Goal: Book appointment/travel/reservation

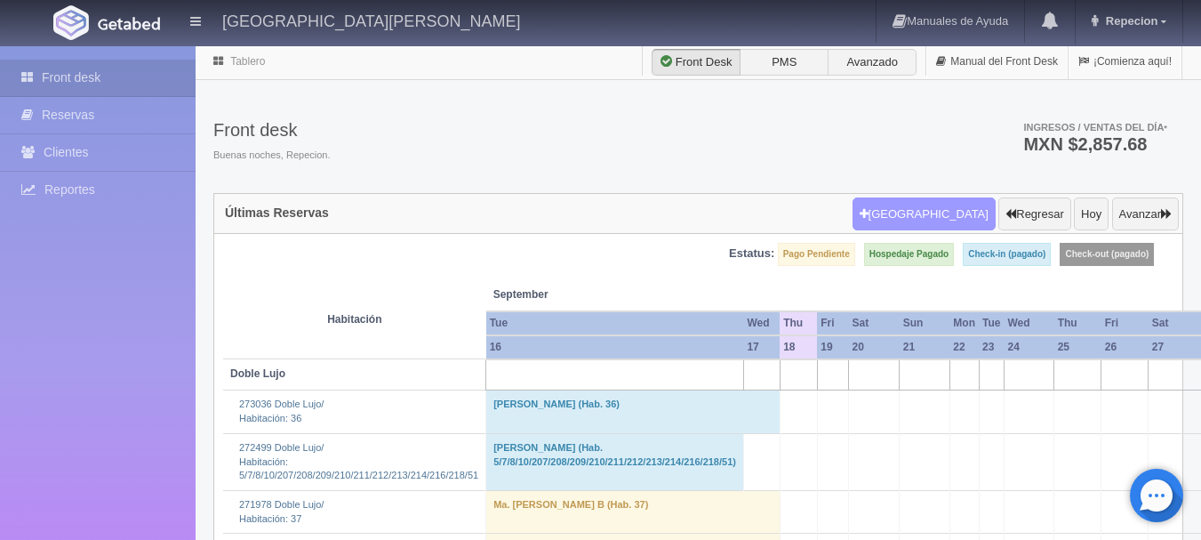
click at [921, 206] on button "[GEOGRAPHIC_DATA]" at bounding box center [924, 214] width 143 height 34
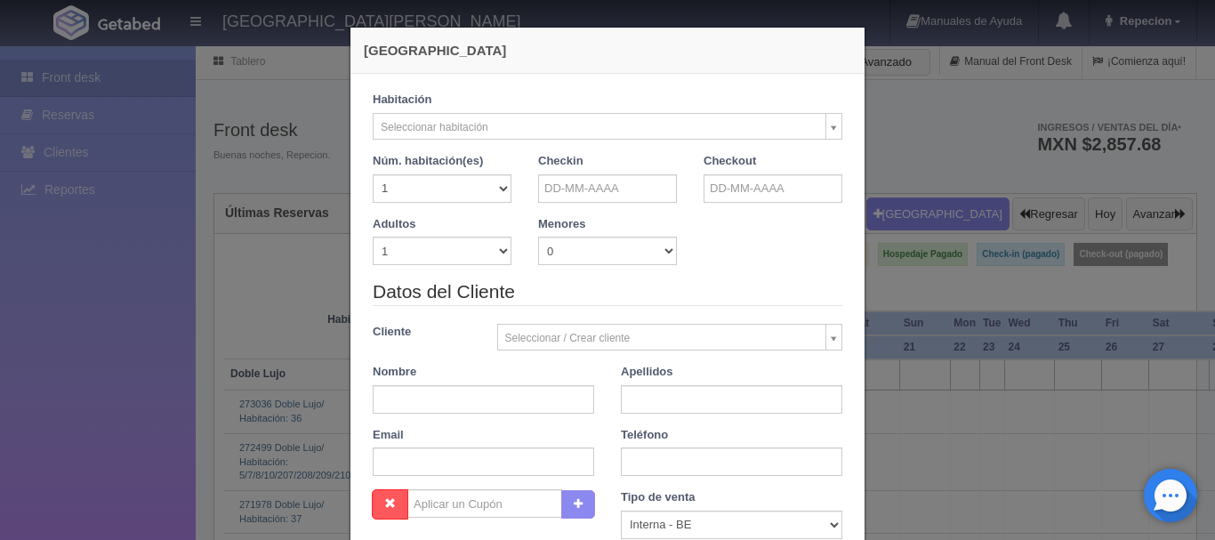
checkbox input "false"
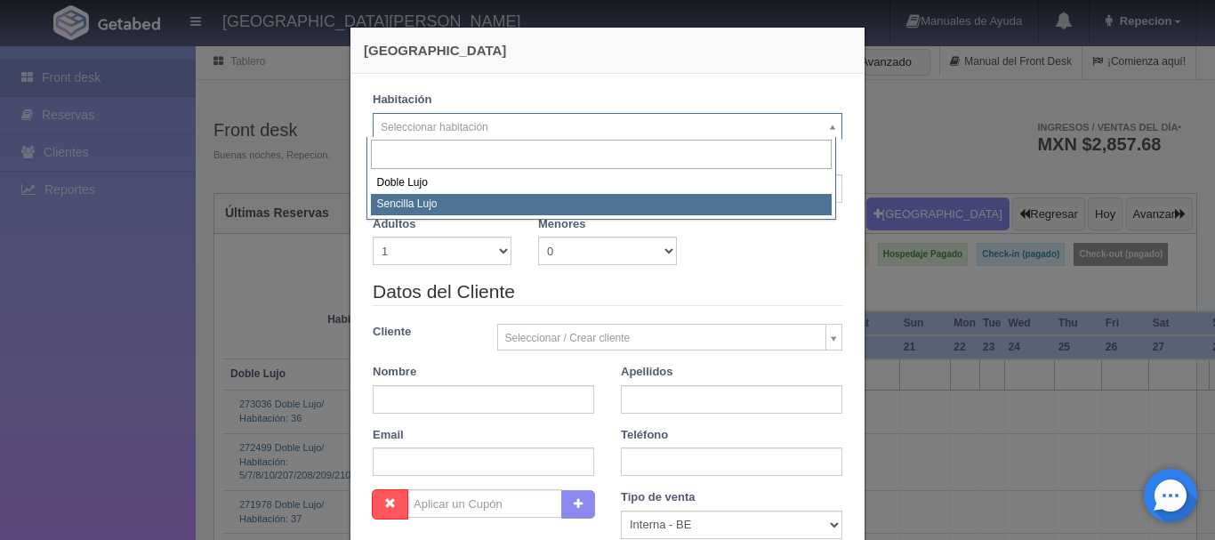
select select "576"
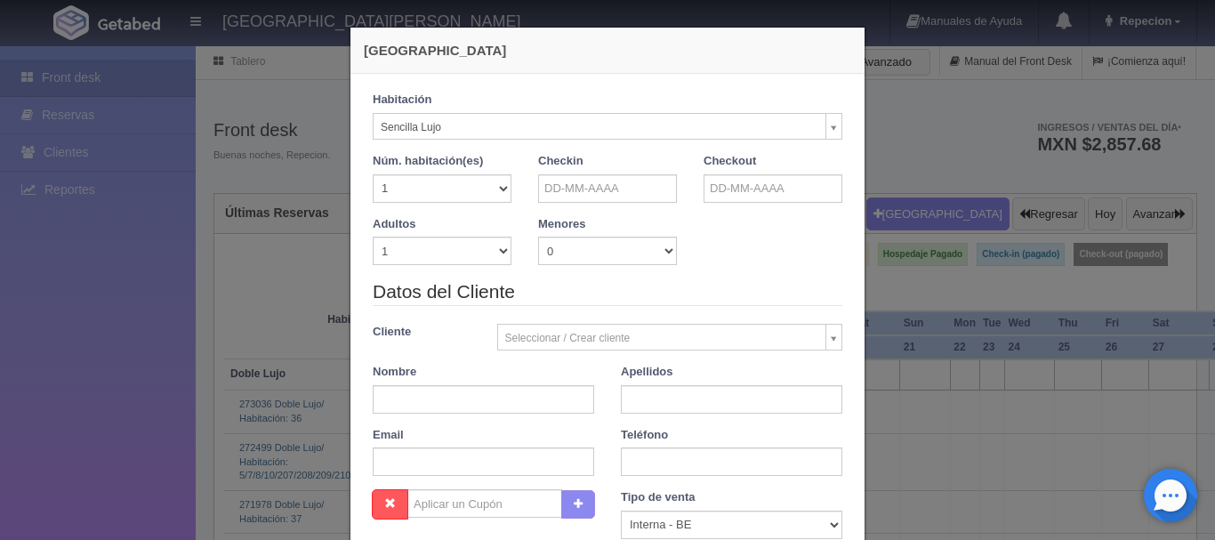
checkbox input "false"
click at [600, 190] on input "text" at bounding box center [607, 188] width 139 height 28
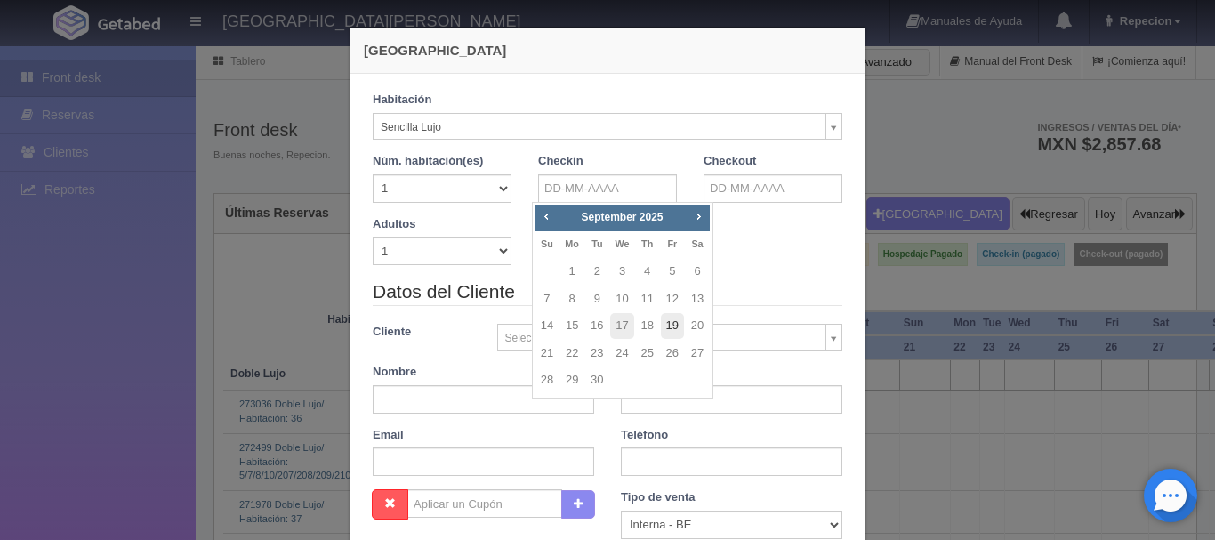
click at [677, 327] on link "19" at bounding box center [672, 326] width 23 height 26
type input "[DATE]"
checkbox input "false"
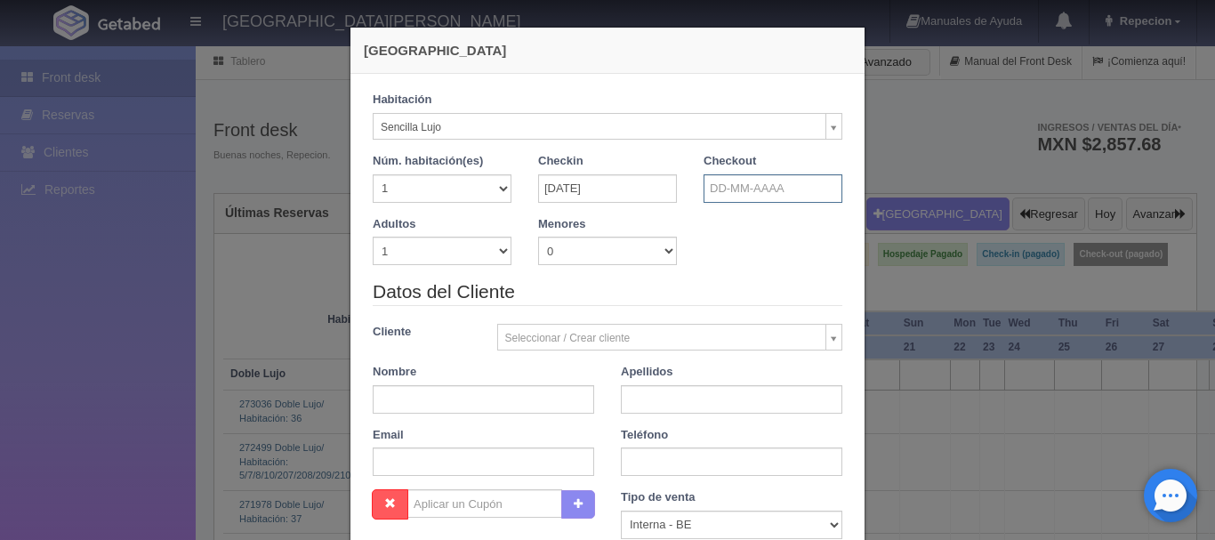
click at [731, 196] on input "text" at bounding box center [772, 188] width 139 height 28
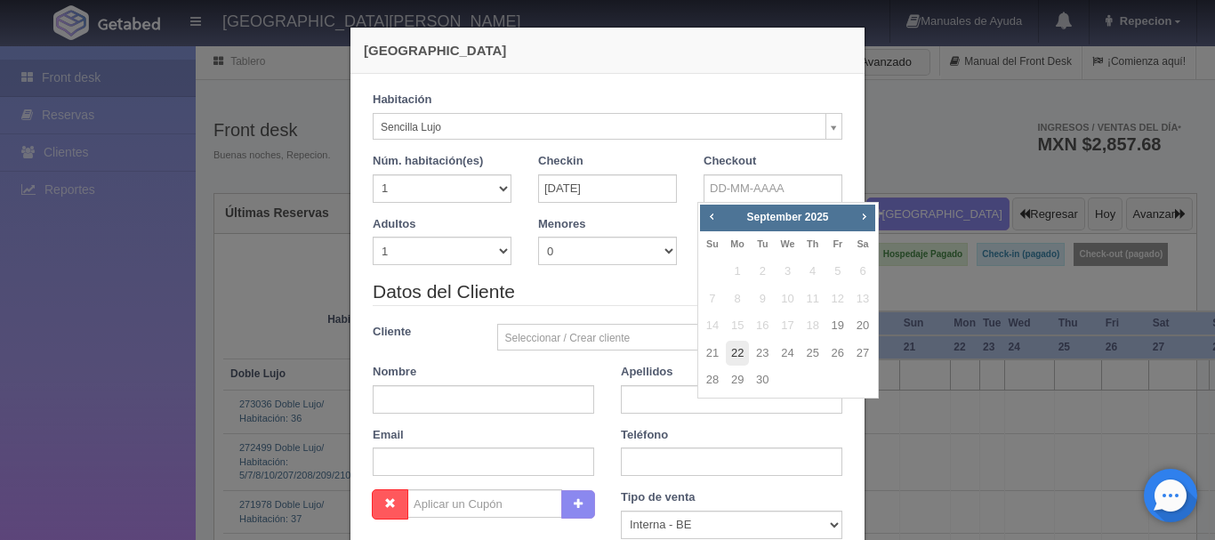
click at [737, 348] on link "22" at bounding box center [737, 354] width 23 height 26
type input "[DATE]"
checkbox input "false"
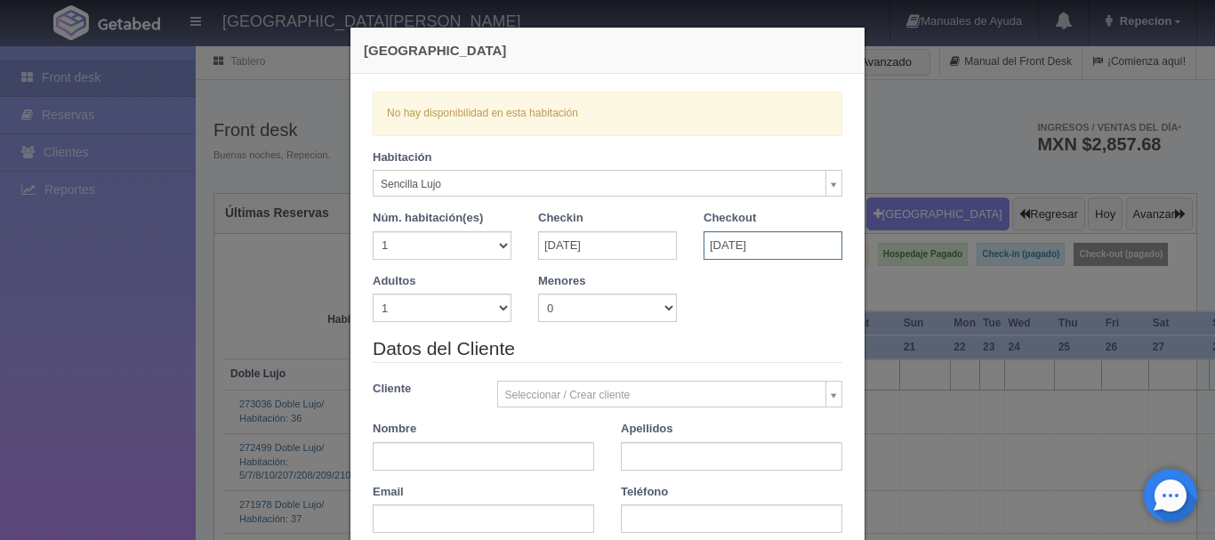
click at [732, 243] on input "[DATE]" at bounding box center [772, 245] width 139 height 28
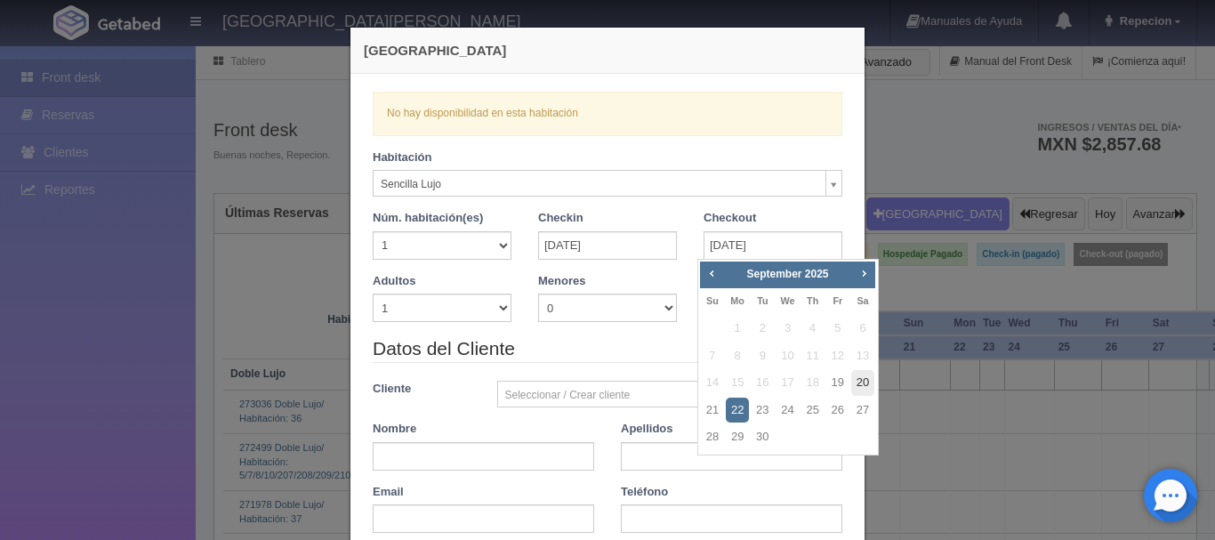
click at [864, 383] on link "20" at bounding box center [862, 383] width 23 height 26
type input "[DATE]"
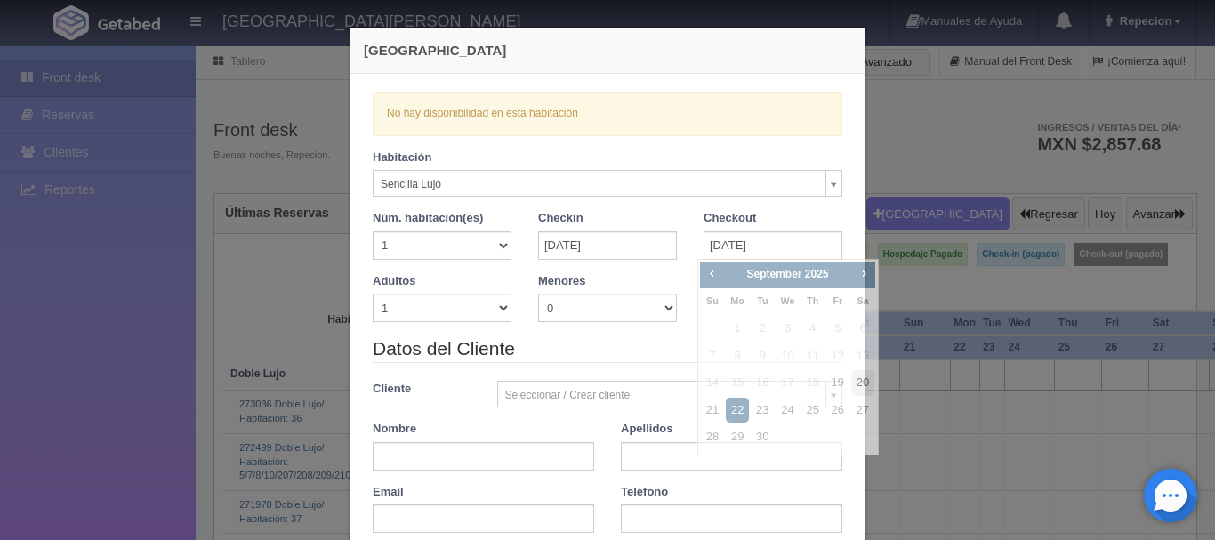
checkbox input "false"
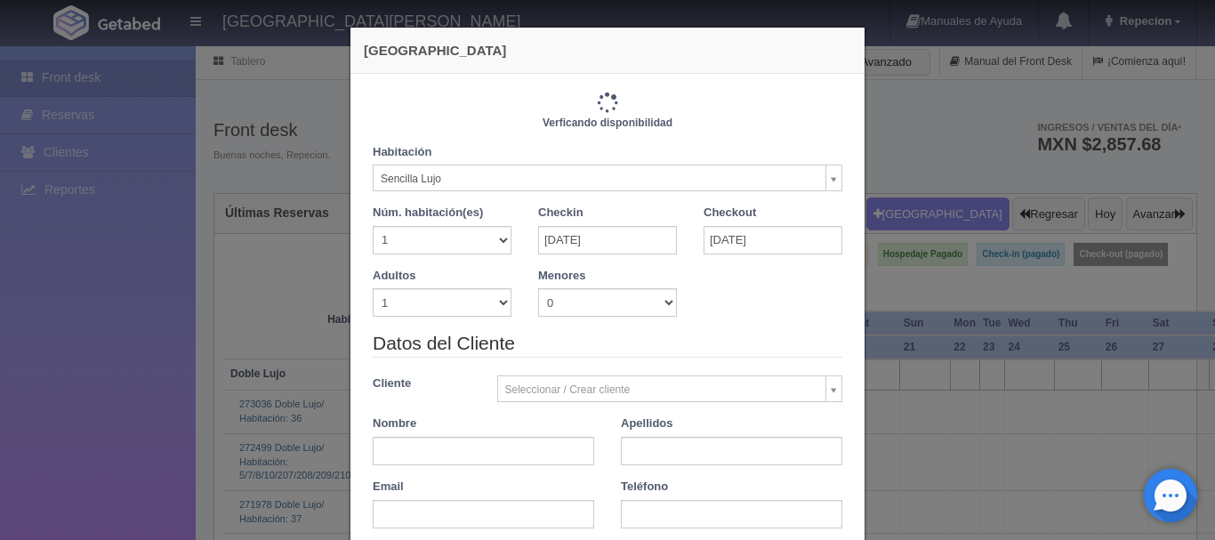
type input "1150.00"
checkbox input "false"
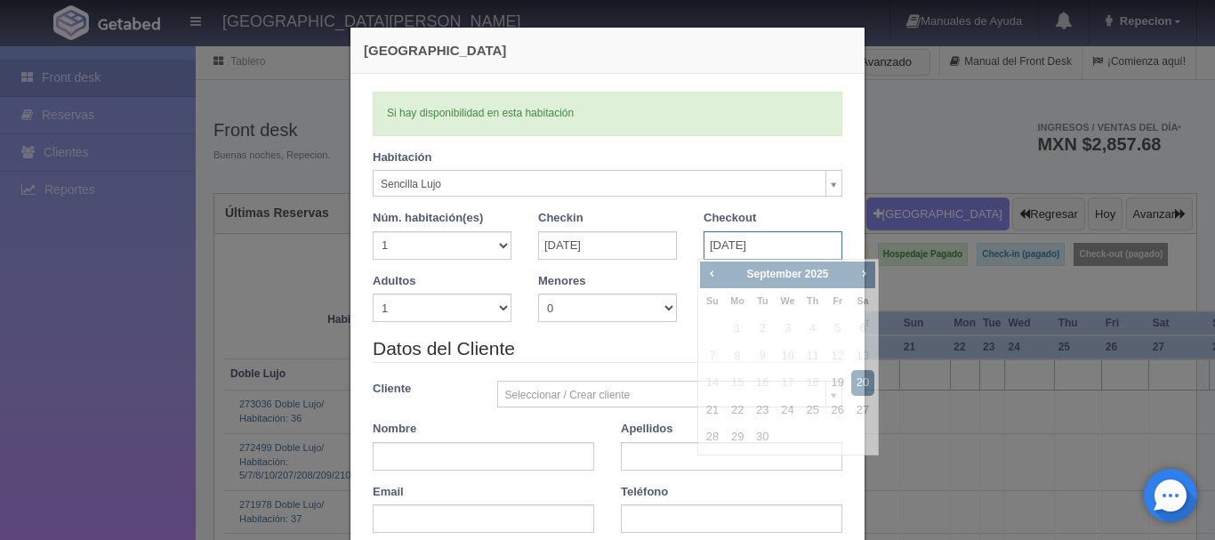
click at [785, 246] on input "[DATE]" at bounding box center [772, 245] width 139 height 28
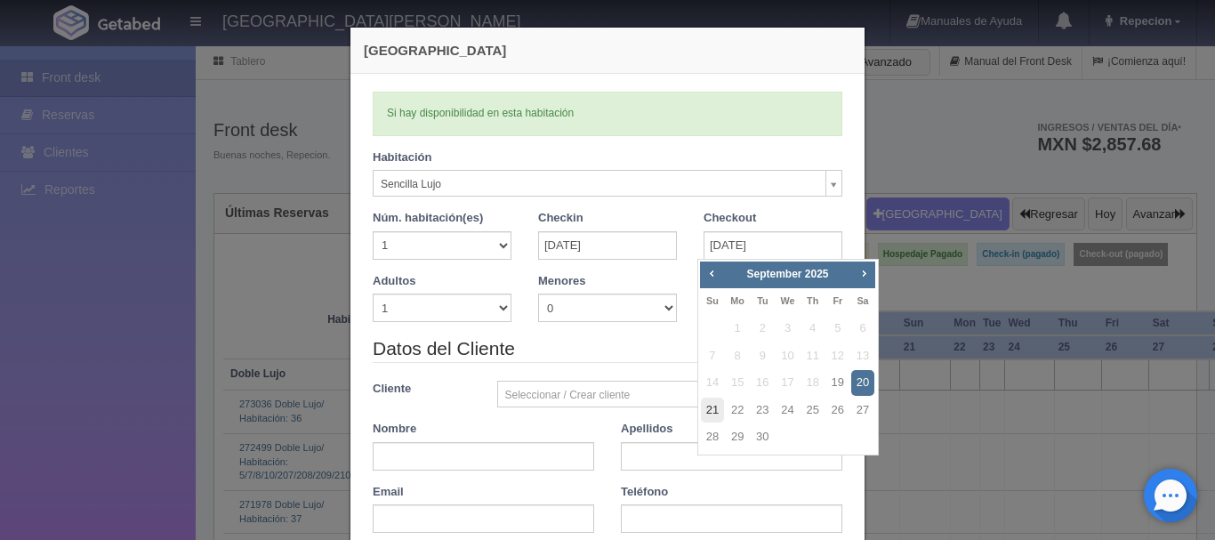
click at [706, 409] on link "21" at bounding box center [712, 411] width 23 height 26
type input "[DATE]"
checkbox input "false"
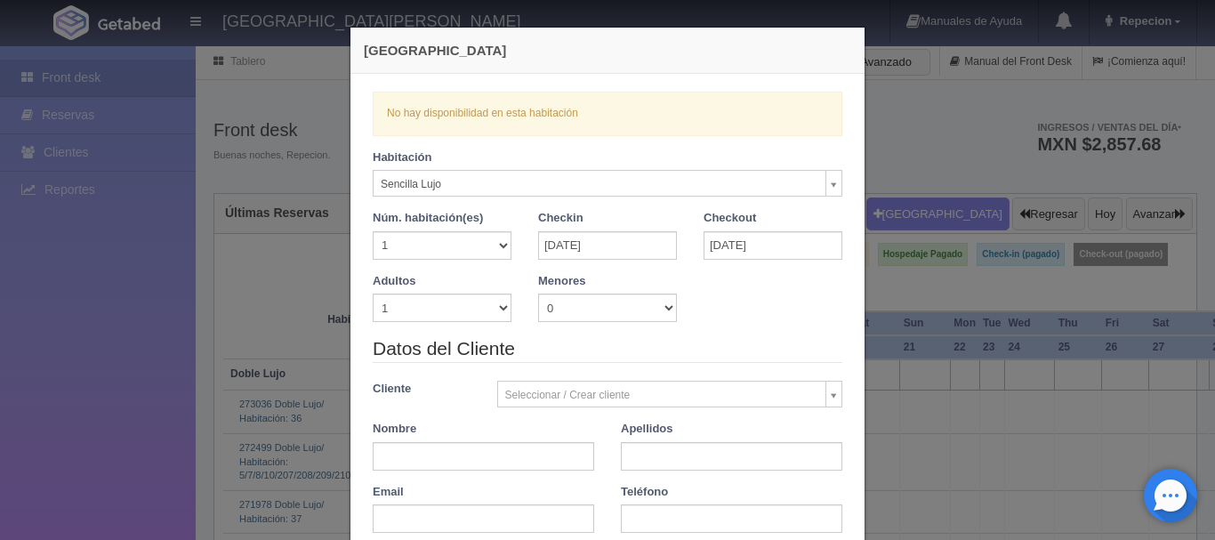
scroll to position [89, 0]
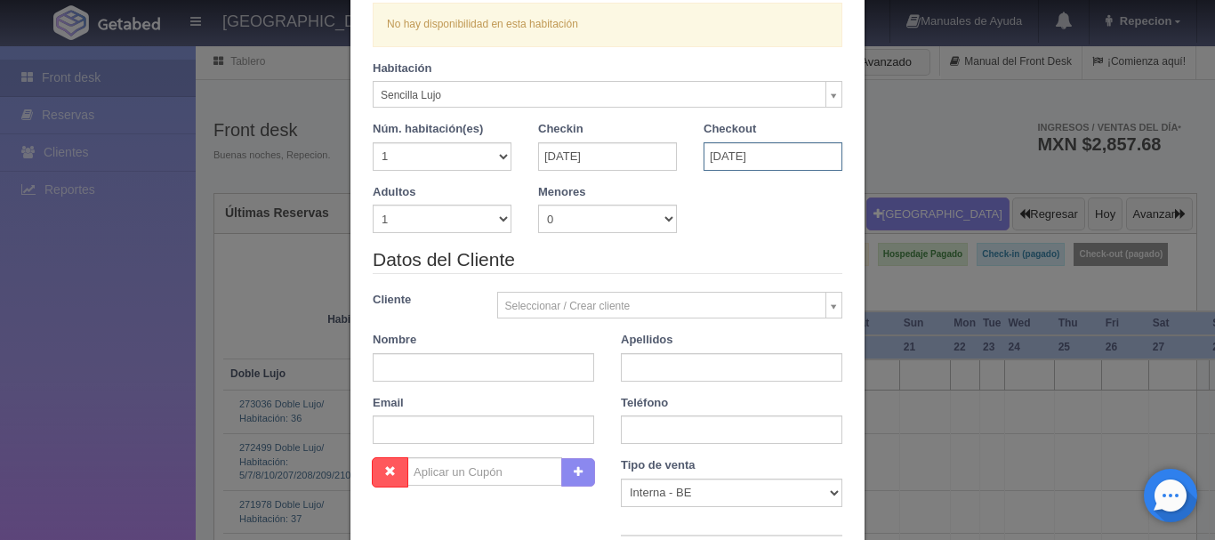
click at [731, 151] on input "[DATE]" at bounding box center [772, 156] width 139 height 28
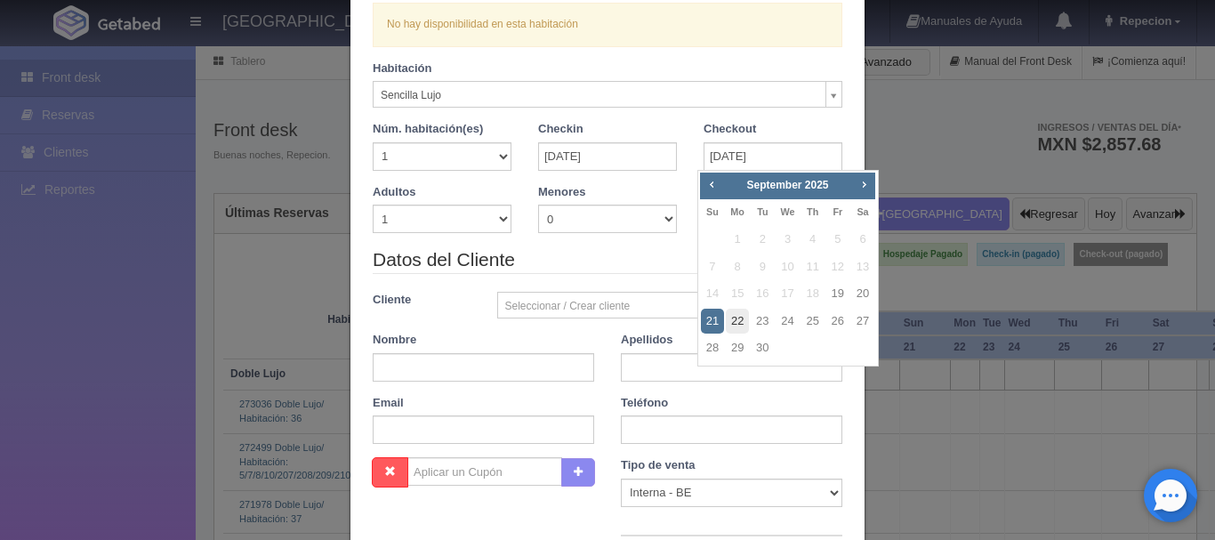
click at [735, 317] on link "22" at bounding box center [737, 322] width 23 height 26
type input "[DATE]"
checkbox input "false"
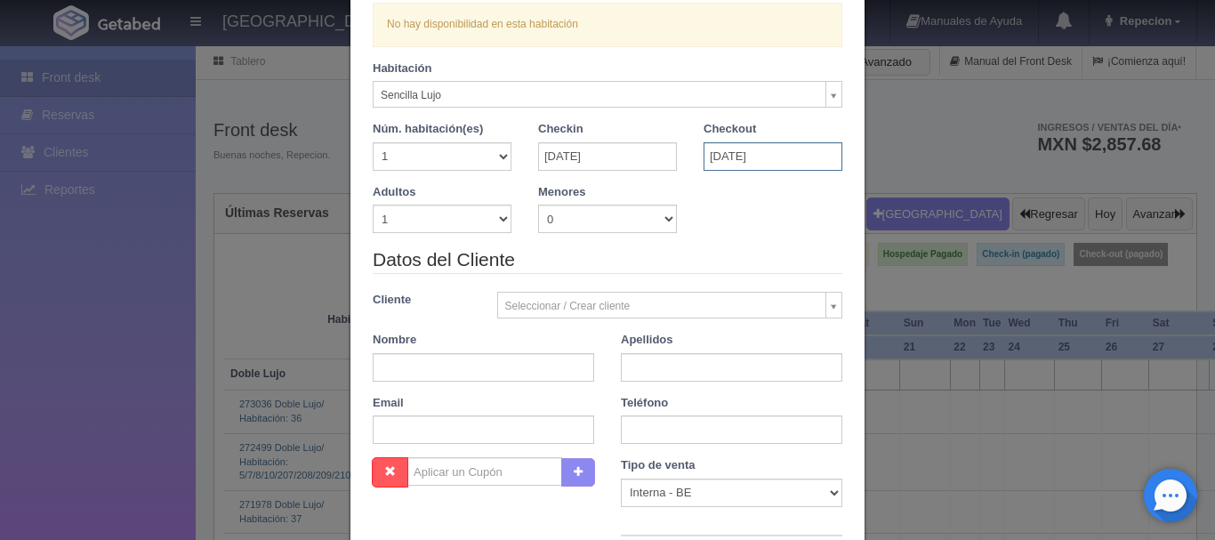
click at [756, 165] on input "[DATE]" at bounding box center [772, 156] width 139 height 28
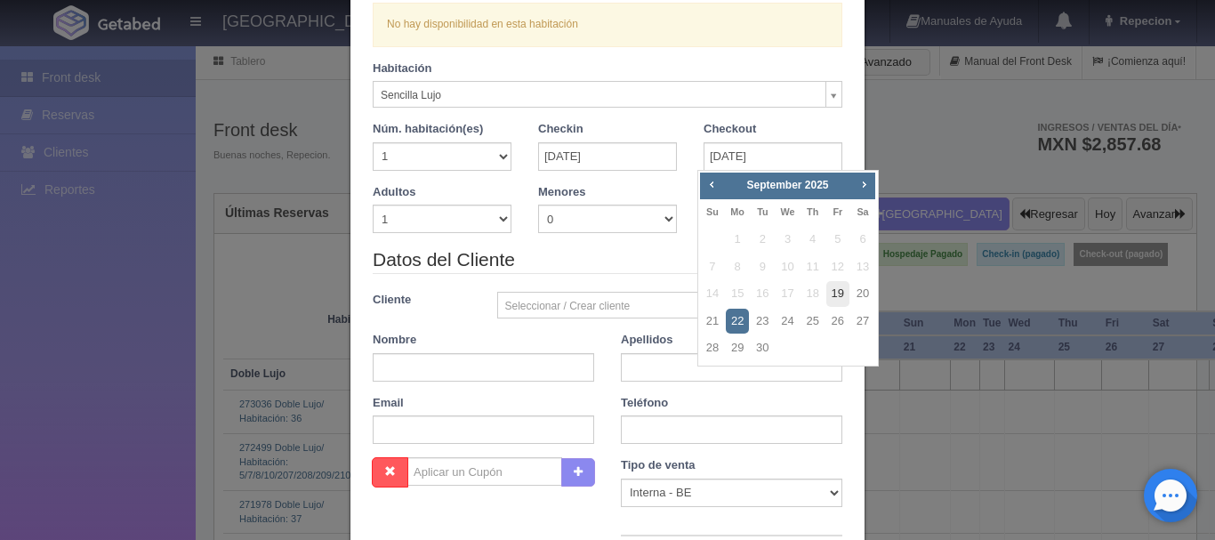
click at [840, 293] on link "19" at bounding box center [837, 294] width 23 height 26
type input "[DATE]"
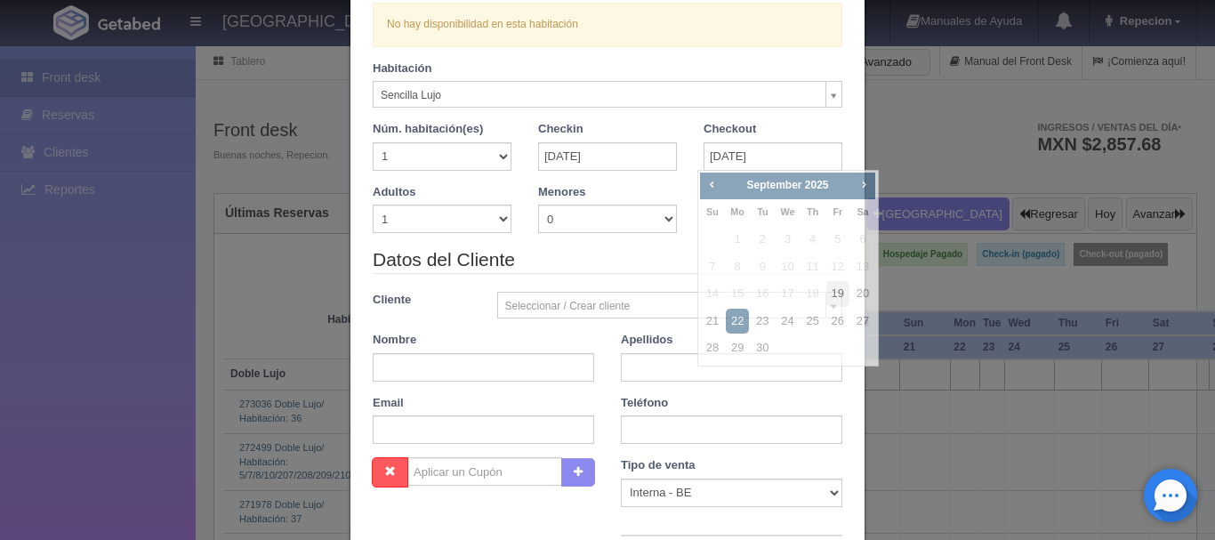
checkbox input "false"
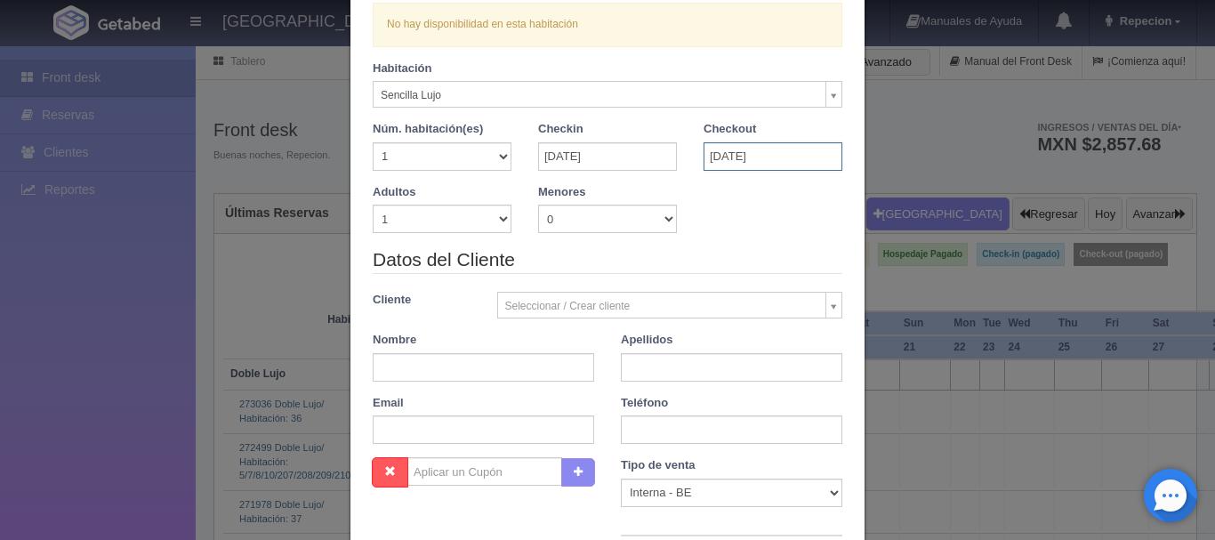
click at [784, 151] on input "[DATE]" at bounding box center [772, 156] width 139 height 28
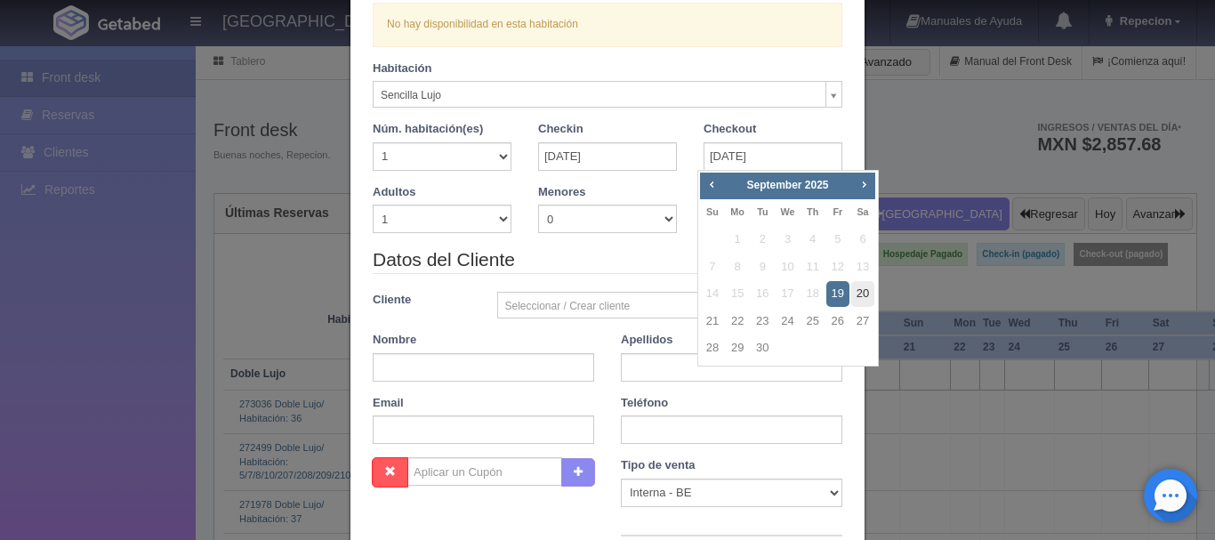
click at [862, 294] on link "20" at bounding box center [862, 294] width 23 height 26
type input "[DATE]"
checkbox input "false"
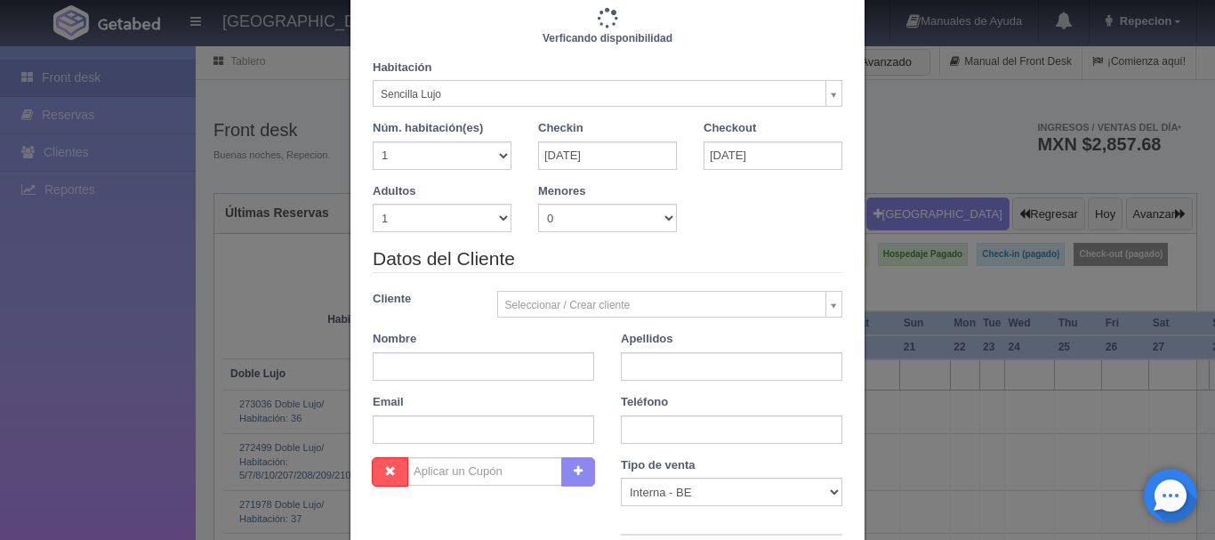
type input "1150.00"
checkbox input "false"
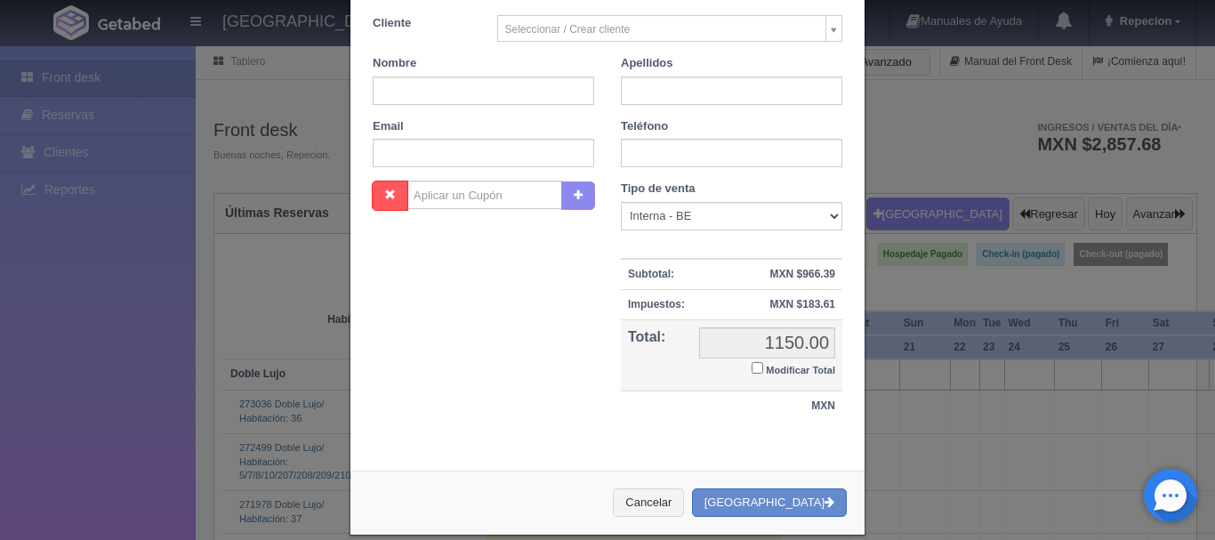
scroll to position [390, 0]
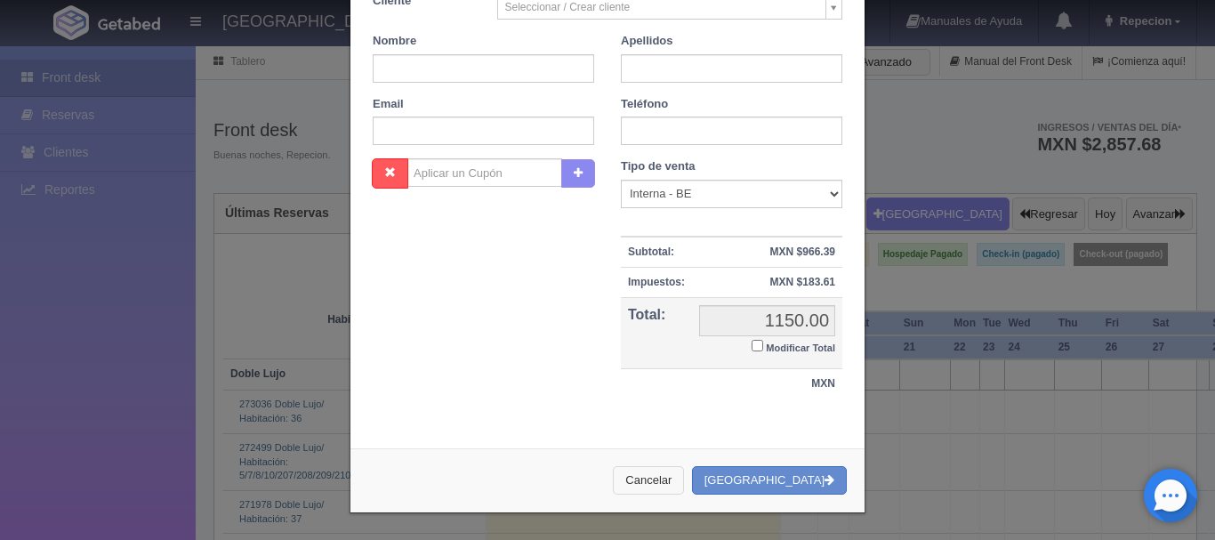
click at [683, 483] on button "Cancelar" at bounding box center [648, 480] width 71 height 29
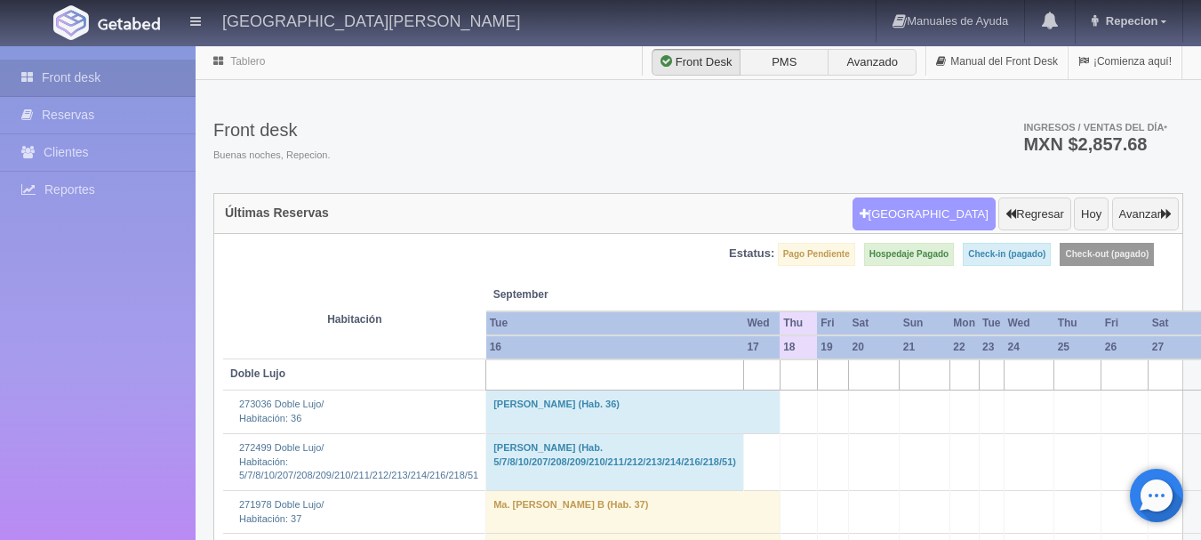
click at [945, 213] on button "[GEOGRAPHIC_DATA]" at bounding box center [924, 214] width 143 height 34
select select
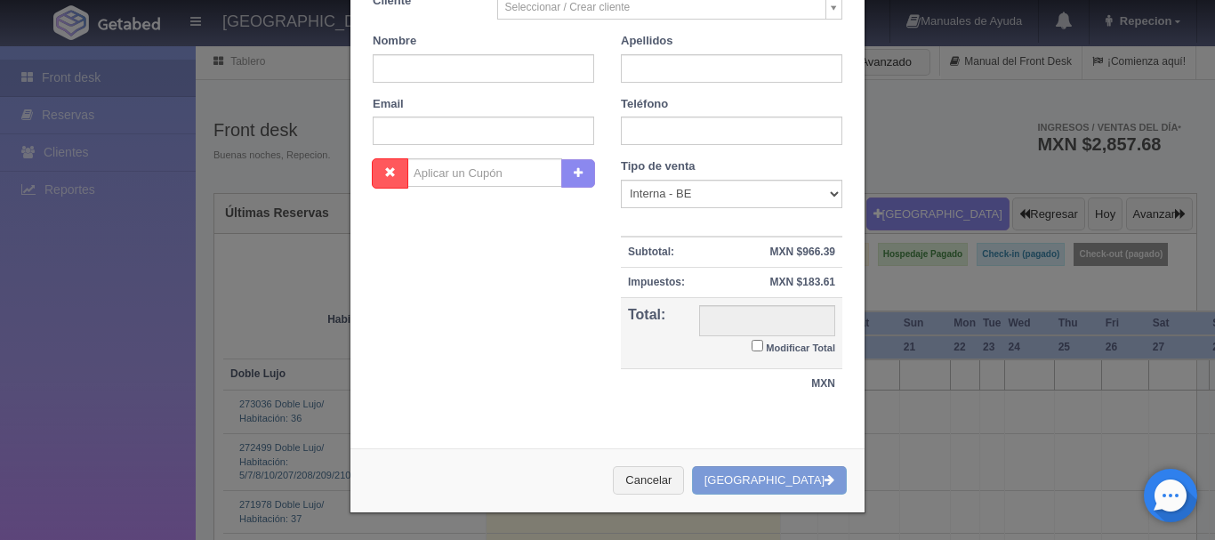
checkbox input "false"
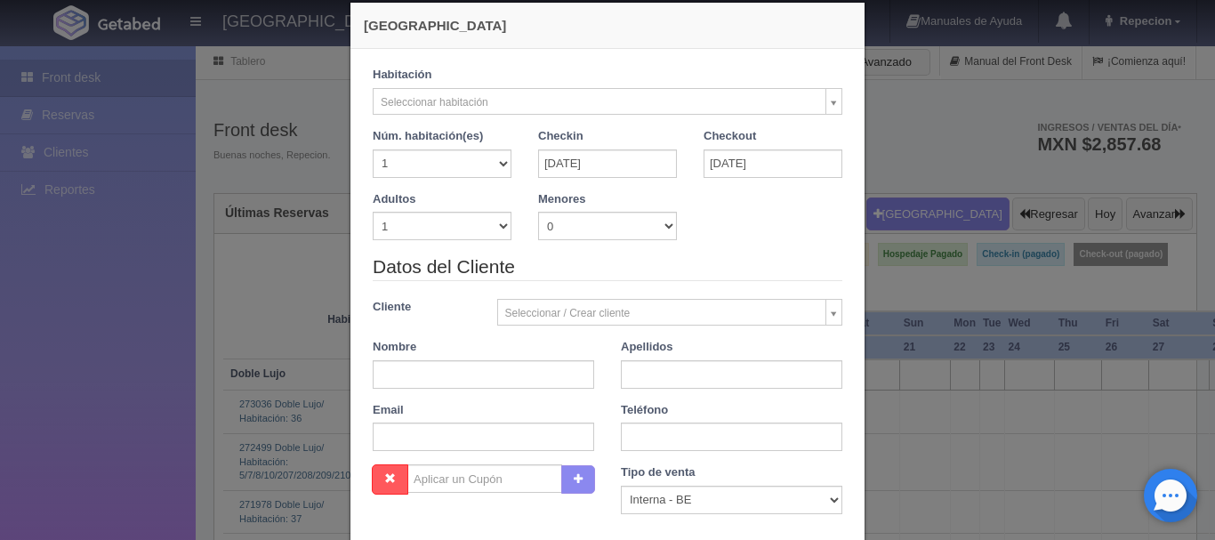
scroll to position [0, 0]
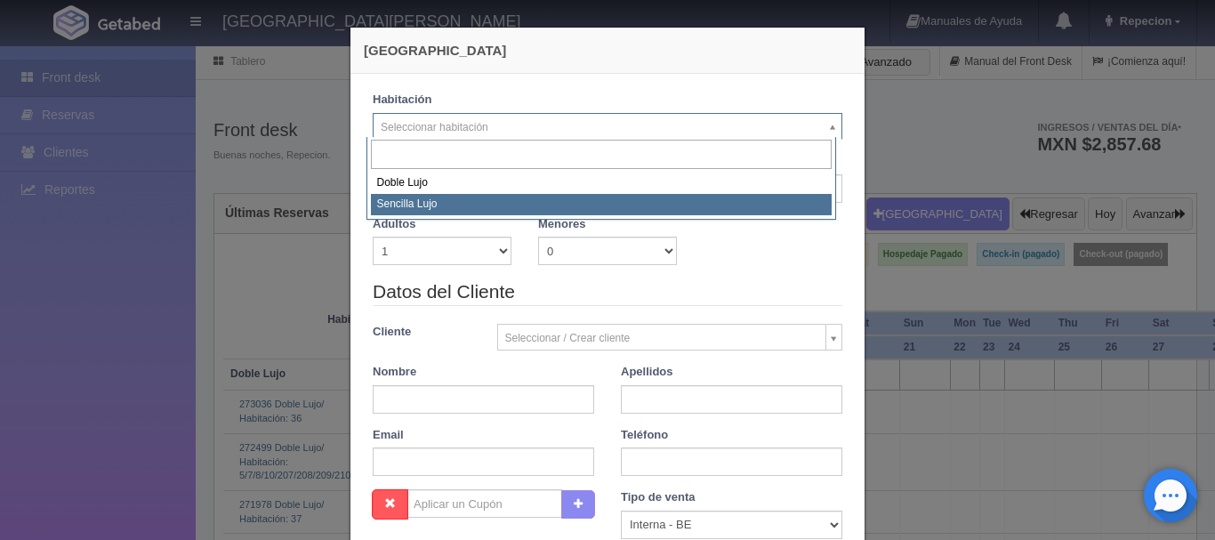
select select "576"
checkbox input "false"
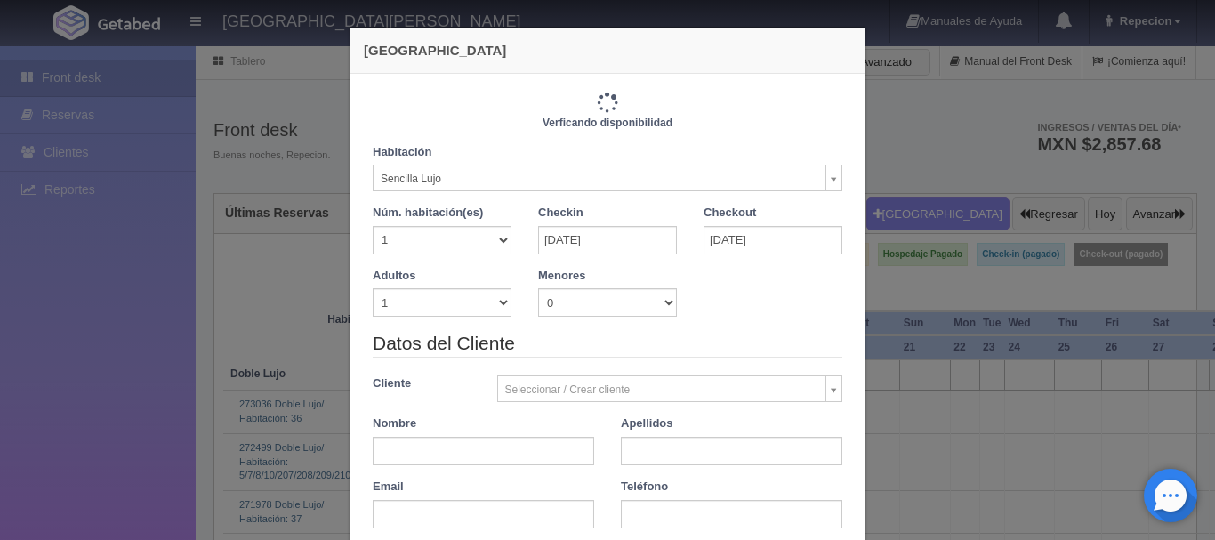
type input "1150.00"
checkbox input "false"
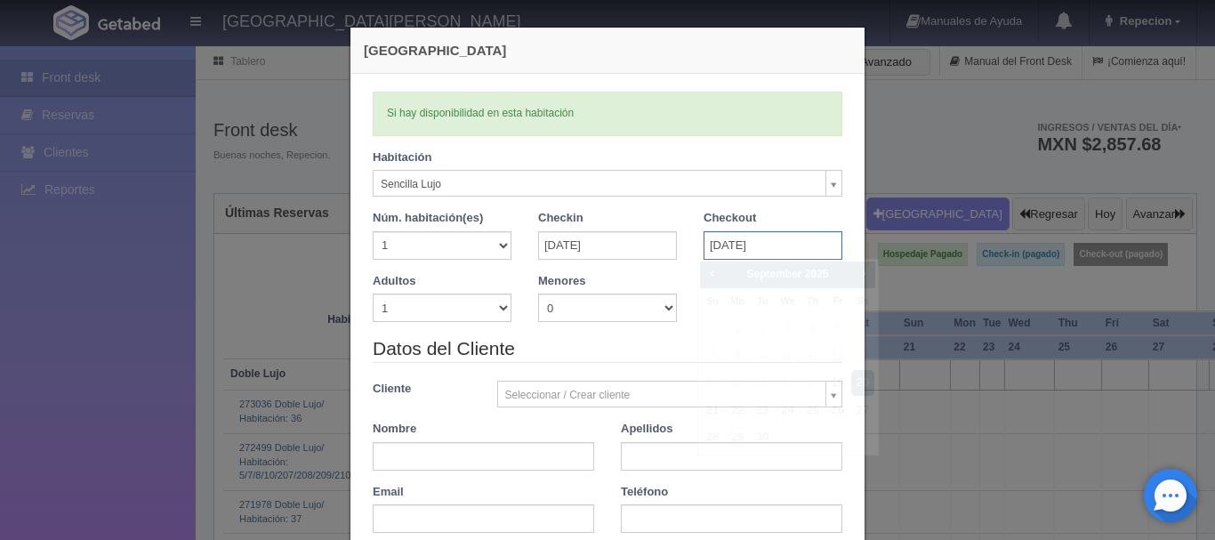
click at [780, 246] on input "[DATE]" at bounding box center [772, 245] width 139 height 28
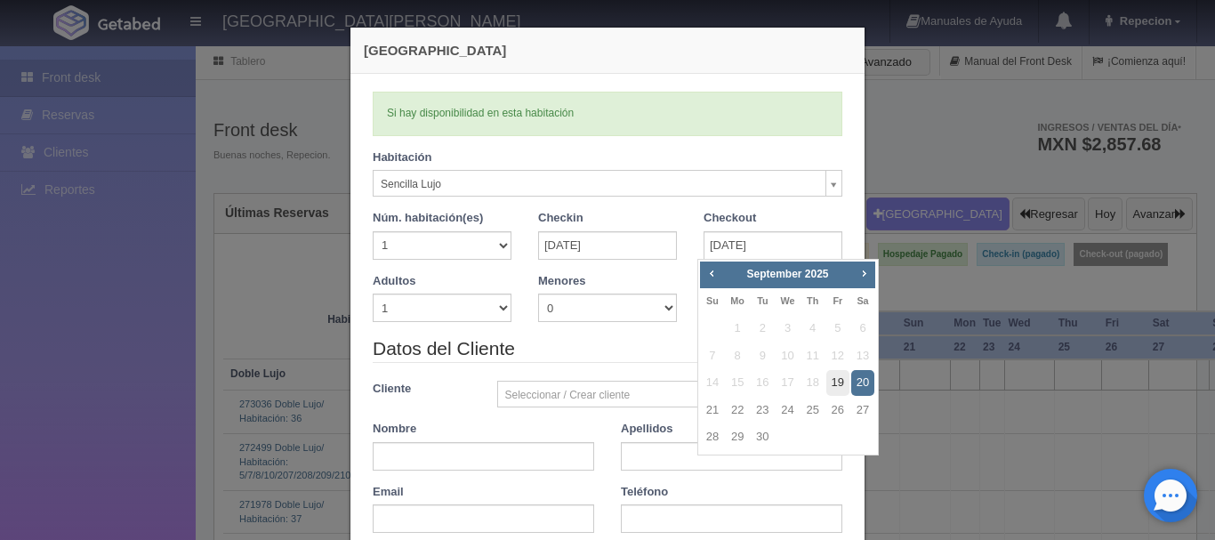
click at [839, 383] on link "19" at bounding box center [837, 383] width 23 height 26
type input "[DATE]"
checkbox input "false"
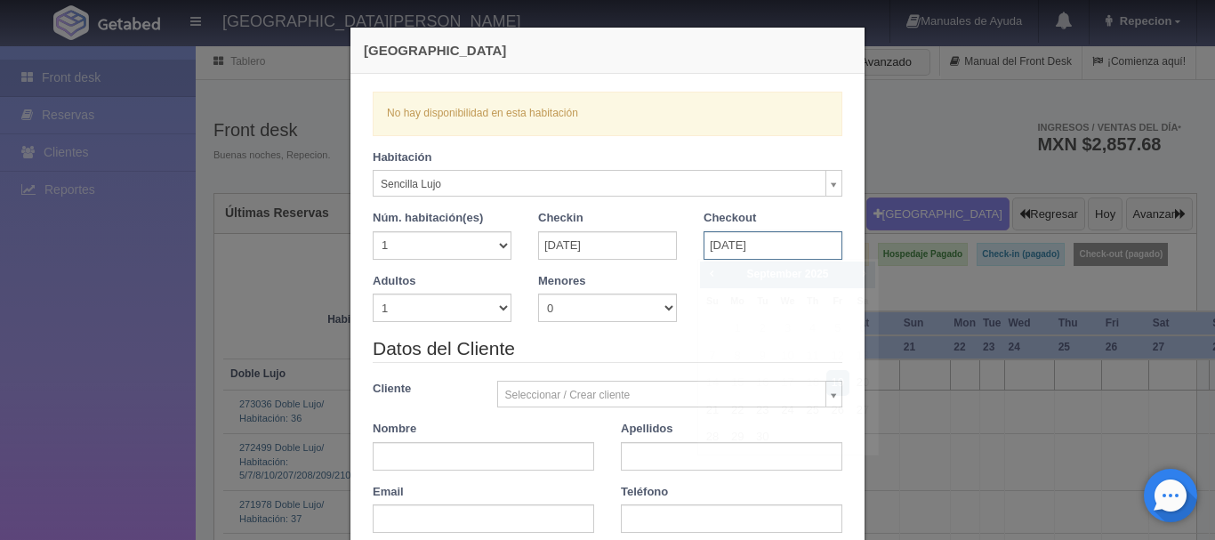
click at [784, 249] on input "[DATE]" at bounding box center [772, 245] width 139 height 28
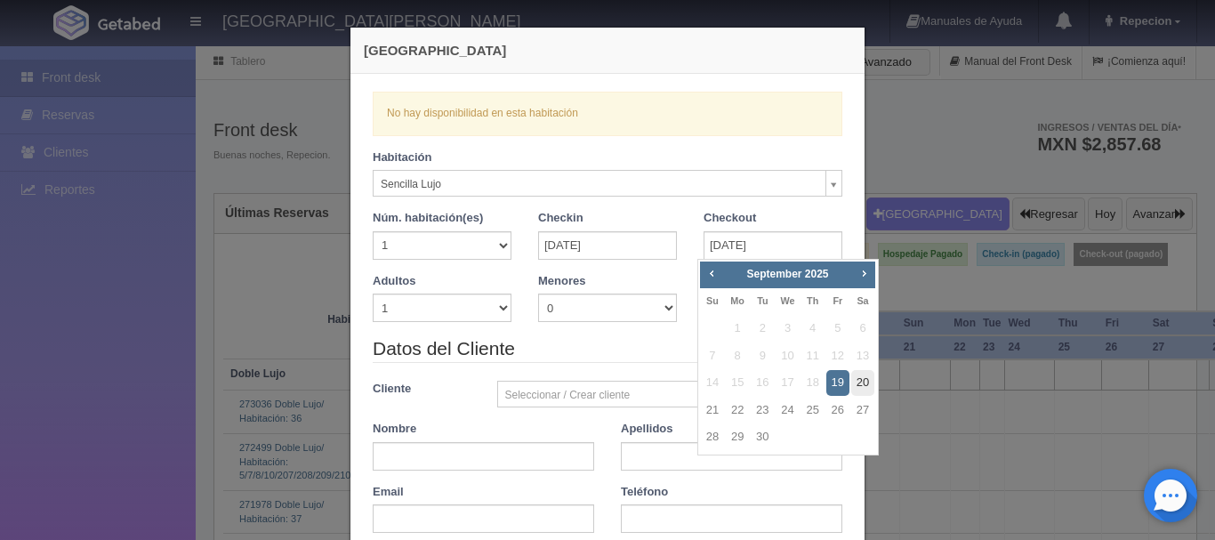
click at [864, 382] on link "20" at bounding box center [862, 383] width 23 height 26
type input "[DATE]"
checkbox input "false"
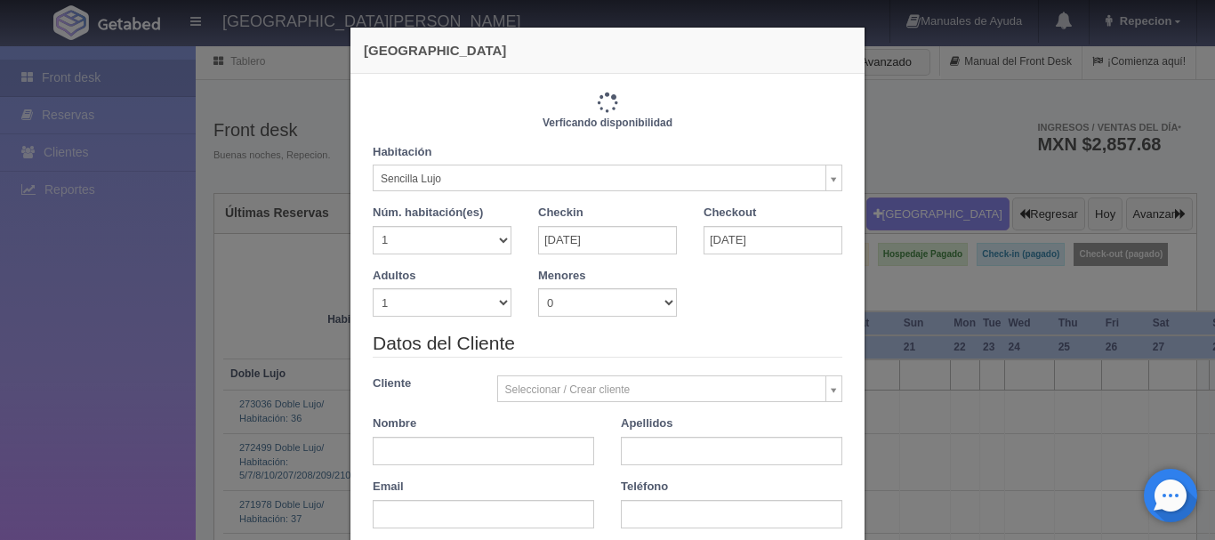
type input "1150.00"
checkbox input "false"
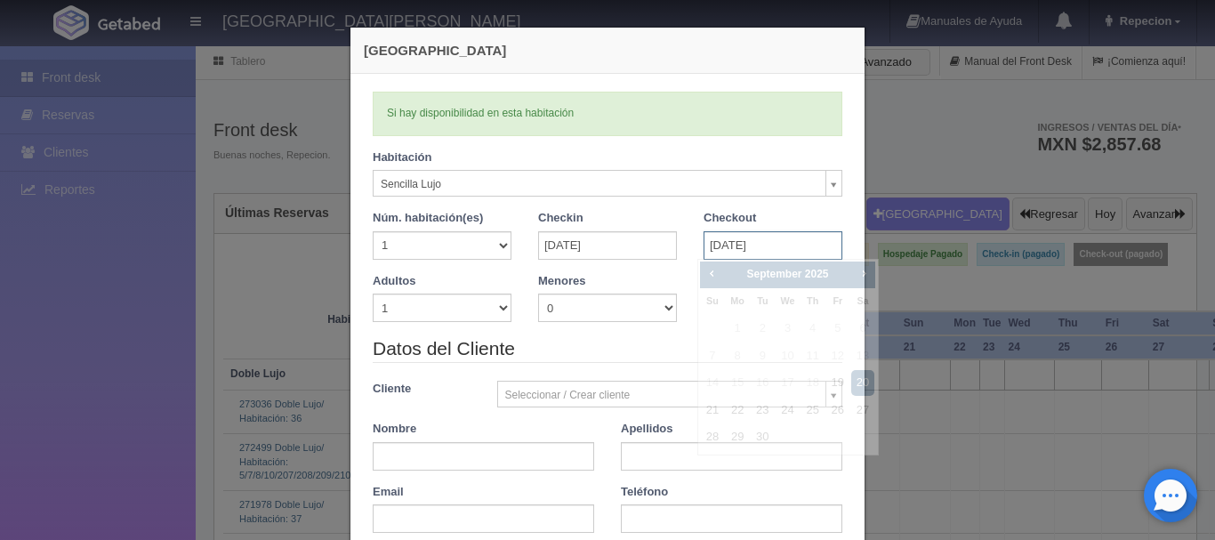
click at [771, 252] on input "[DATE]" at bounding box center [772, 245] width 139 height 28
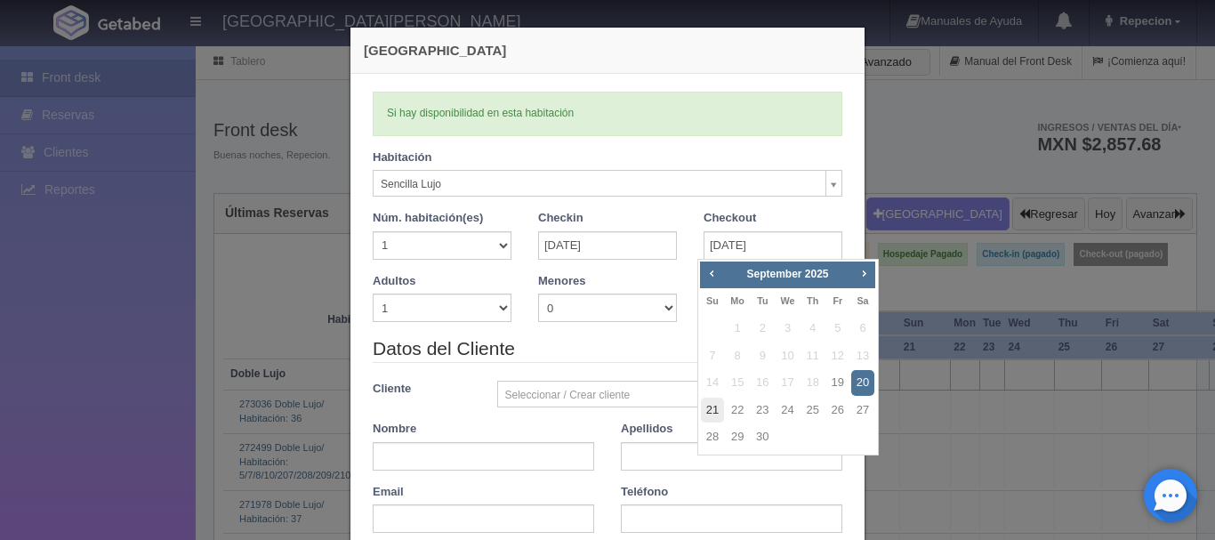
click at [716, 410] on link "21" at bounding box center [712, 411] width 23 height 26
type input "[DATE]"
checkbox input "false"
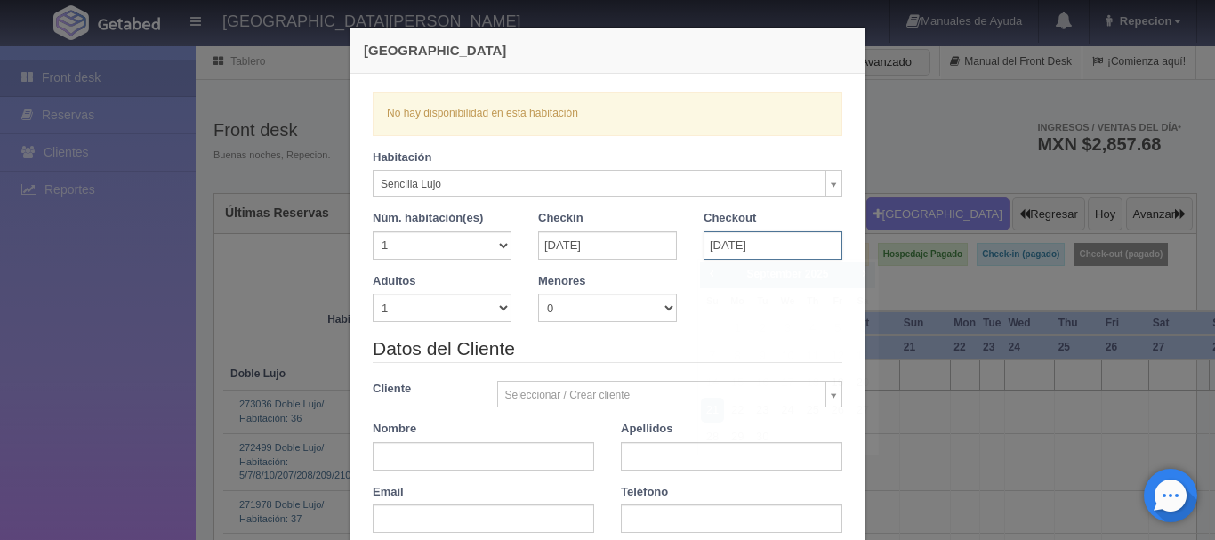
click at [772, 233] on input "[DATE]" at bounding box center [772, 245] width 139 height 28
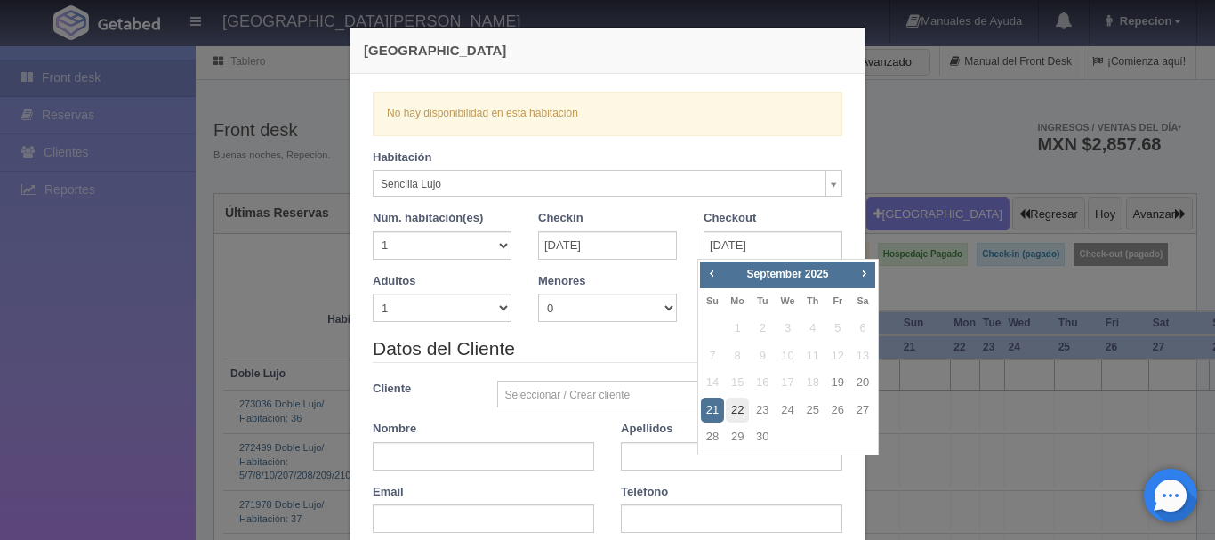
click at [734, 402] on link "22" at bounding box center [737, 411] width 23 height 26
type input "[DATE]"
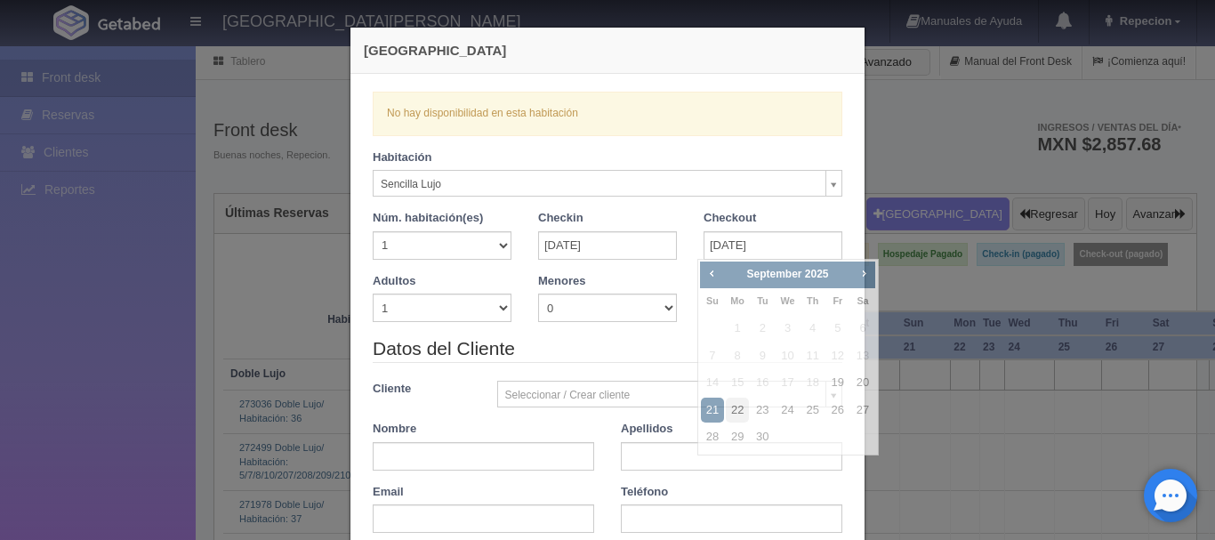
checkbox input "false"
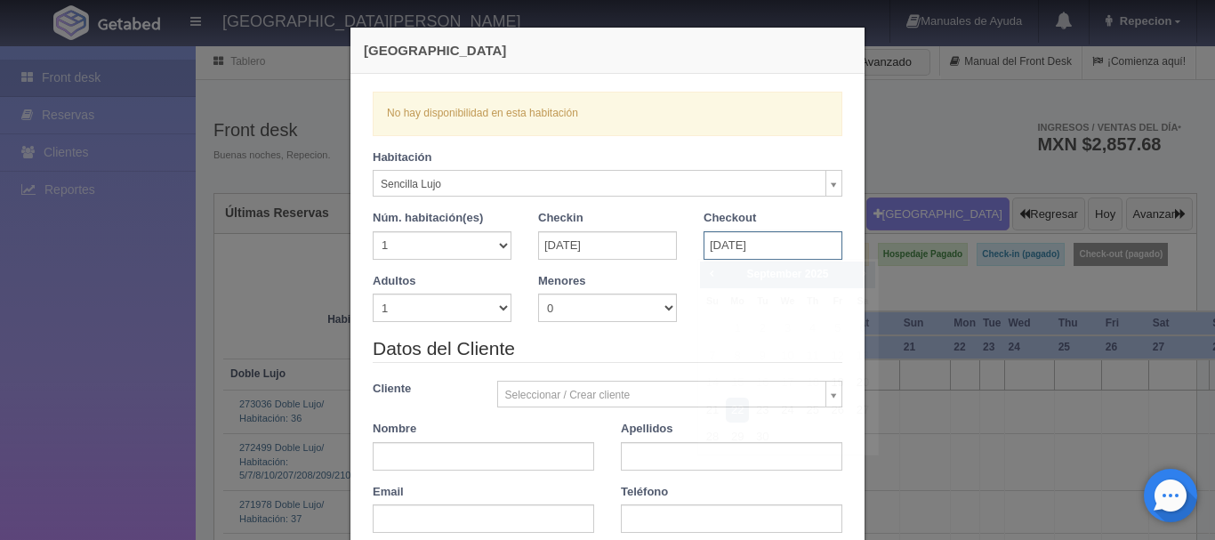
click at [768, 246] on input "[DATE]" at bounding box center [772, 245] width 139 height 28
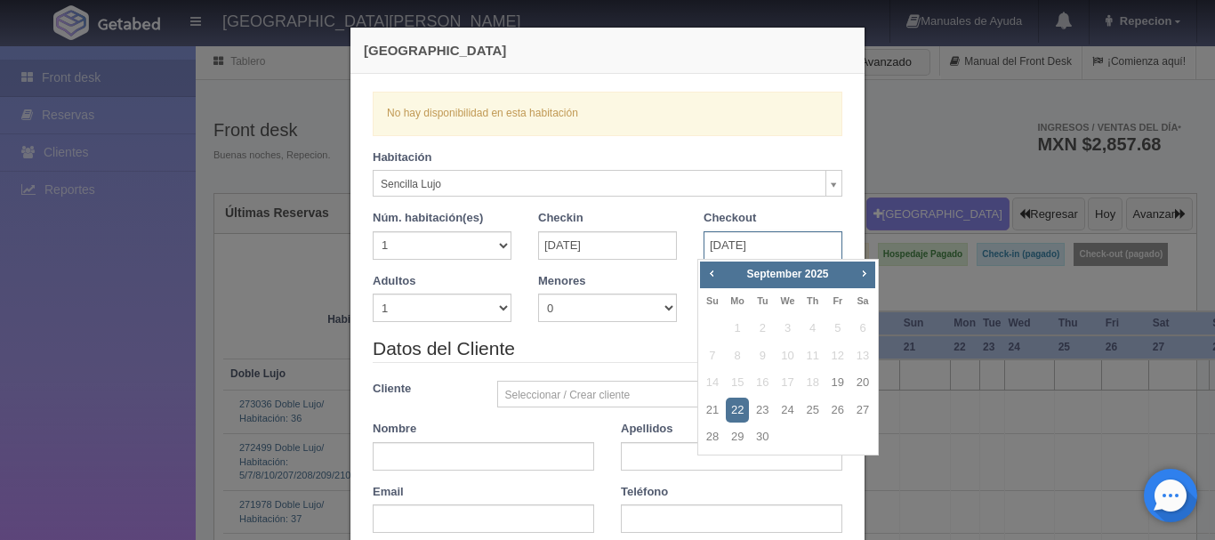
click at [794, 247] on input "[DATE]" at bounding box center [772, 245] width 139 height 28
click at [711, 405] on link "21" at bounding box center [712, 411] width 23 height 26
type input "[DATE]"
checkbox input "false"
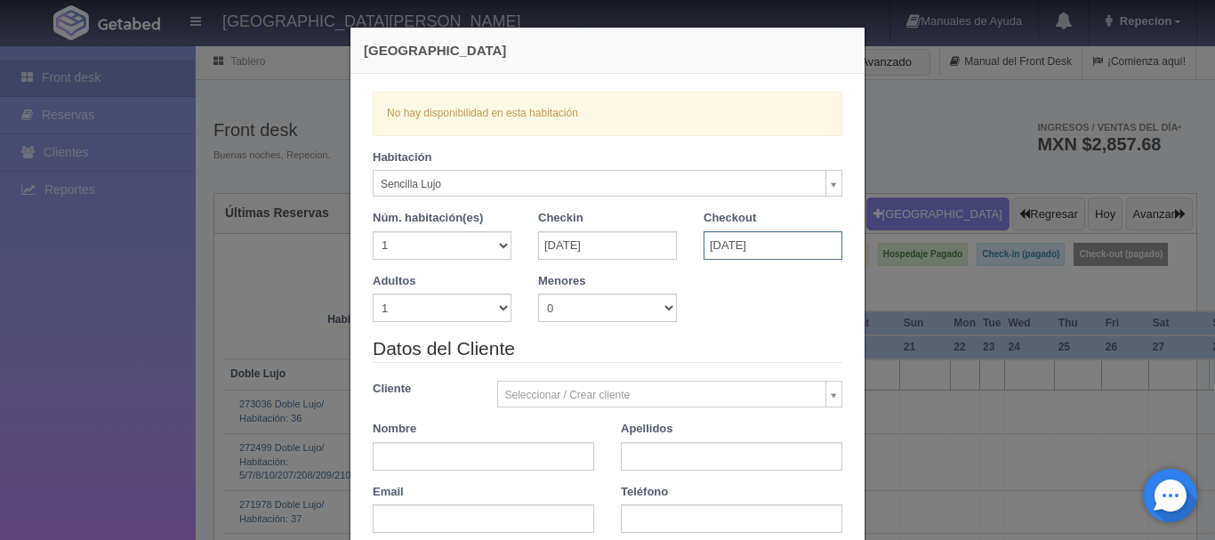
click at [744, 245] on input "[DATE]" at bounding box center [772, 245] width 139 height 28
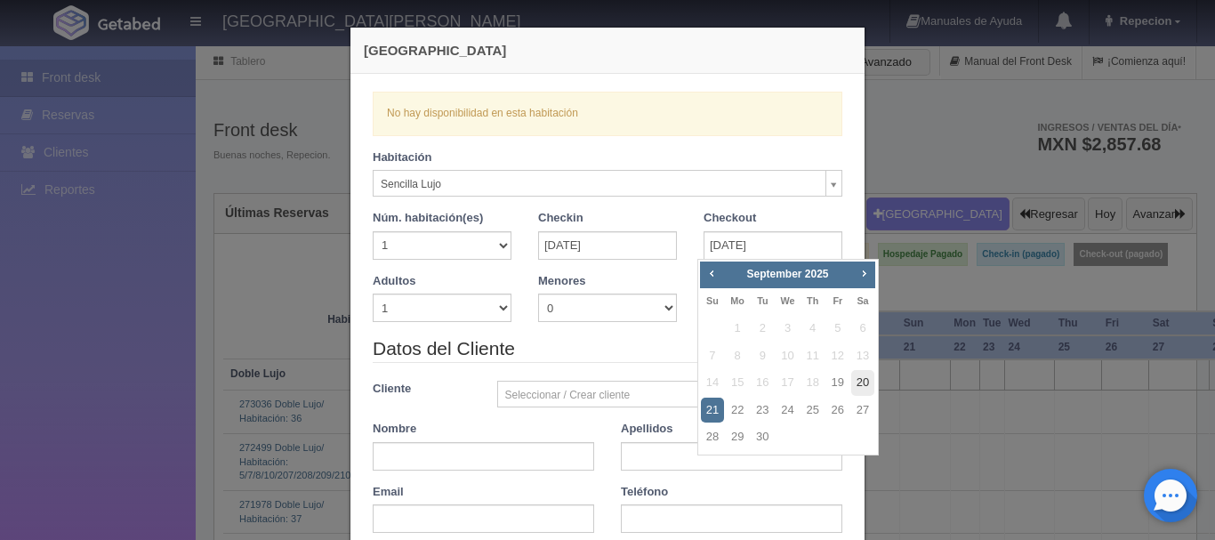
click at [864, 382] on link "20" at bounding box center [862, 383] width 23 height 26
type input "[DATE]"
checkbox input "false"
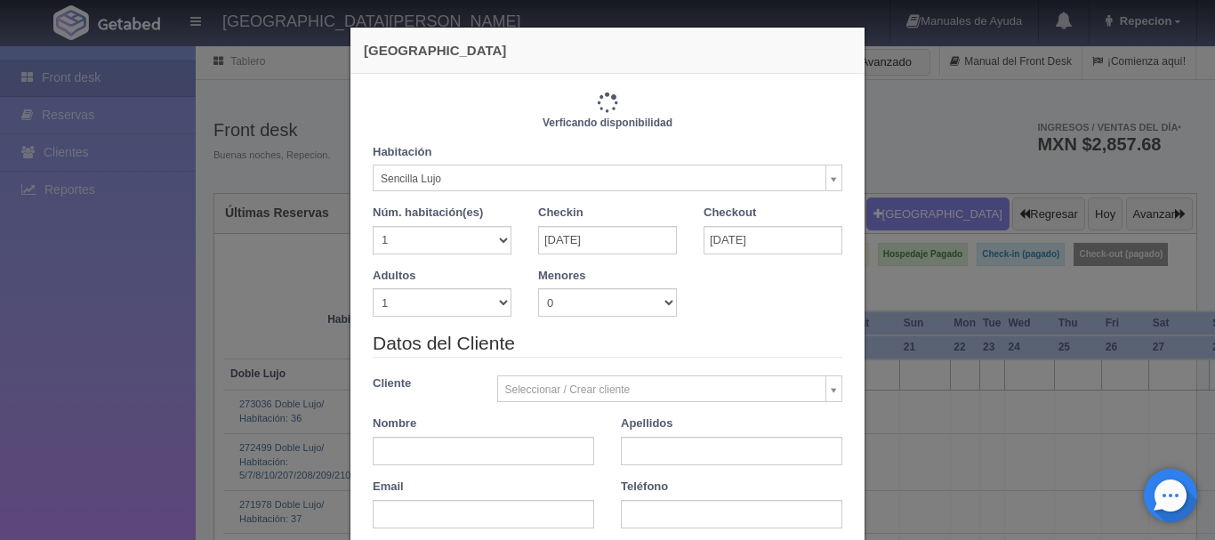
type input "1150.00"
checkbox input "false"
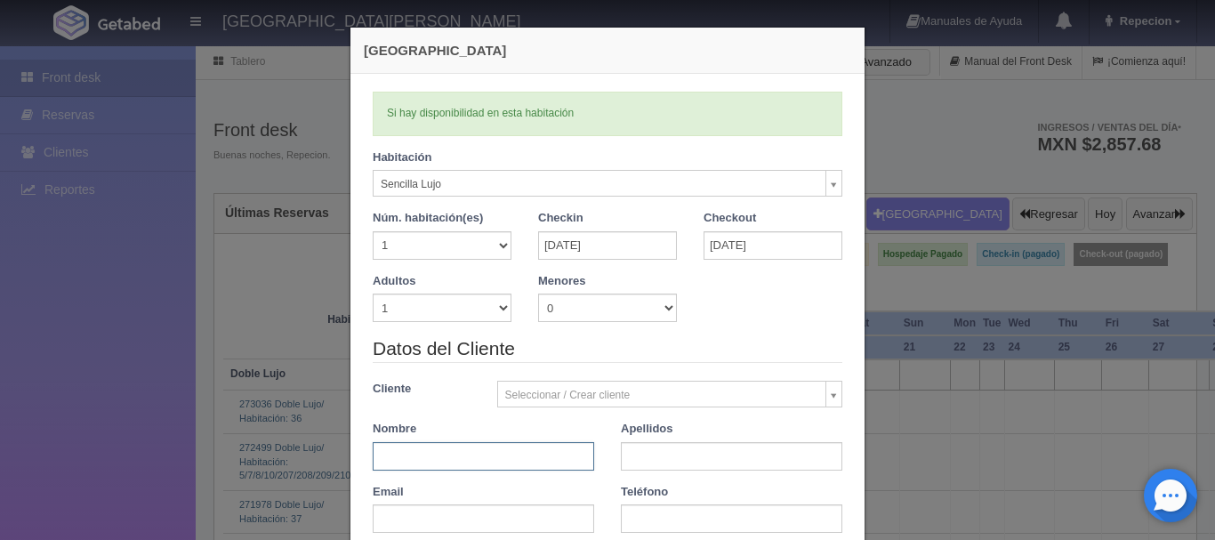
click at [446, 454] on input "text" at bounding box center [483, 456] width 221 height 28
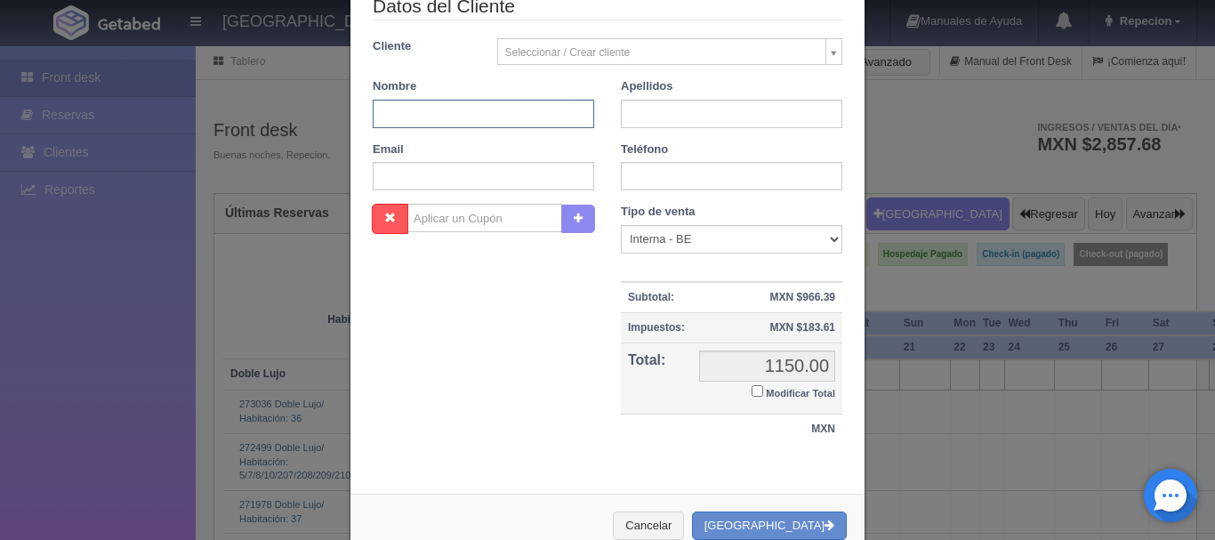
scroll to position [356, 0]
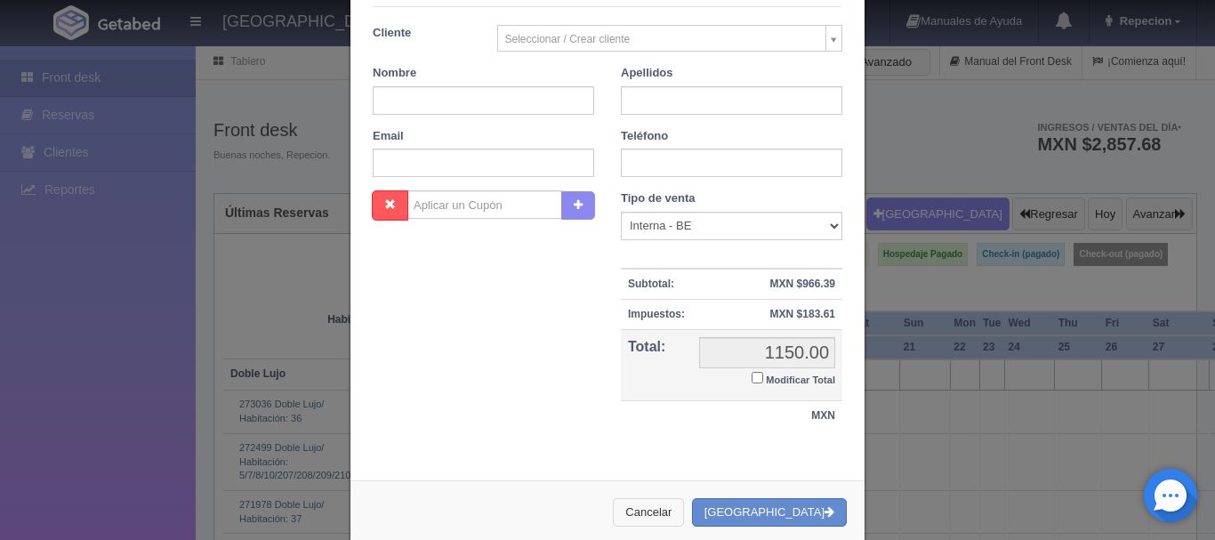
click at [684, 511] on button "Cancelar" at bounding box center [648, 512] width 71 height 29
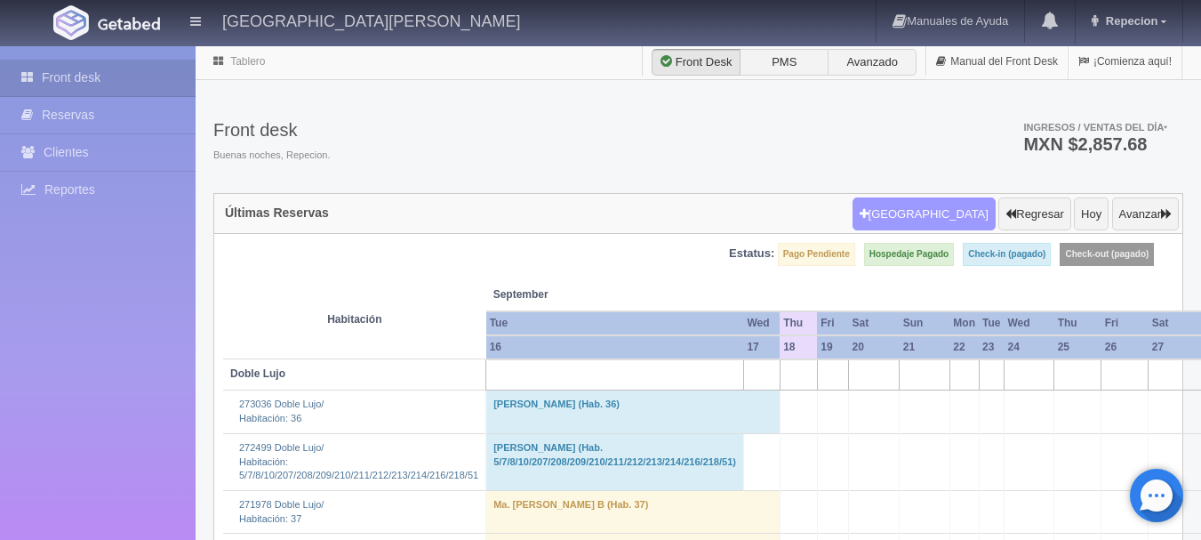
click at [941, 215] on button "[GEOGRAPHIC_DATA]" at bounding box center [924, 214] width 143 height 34
select select
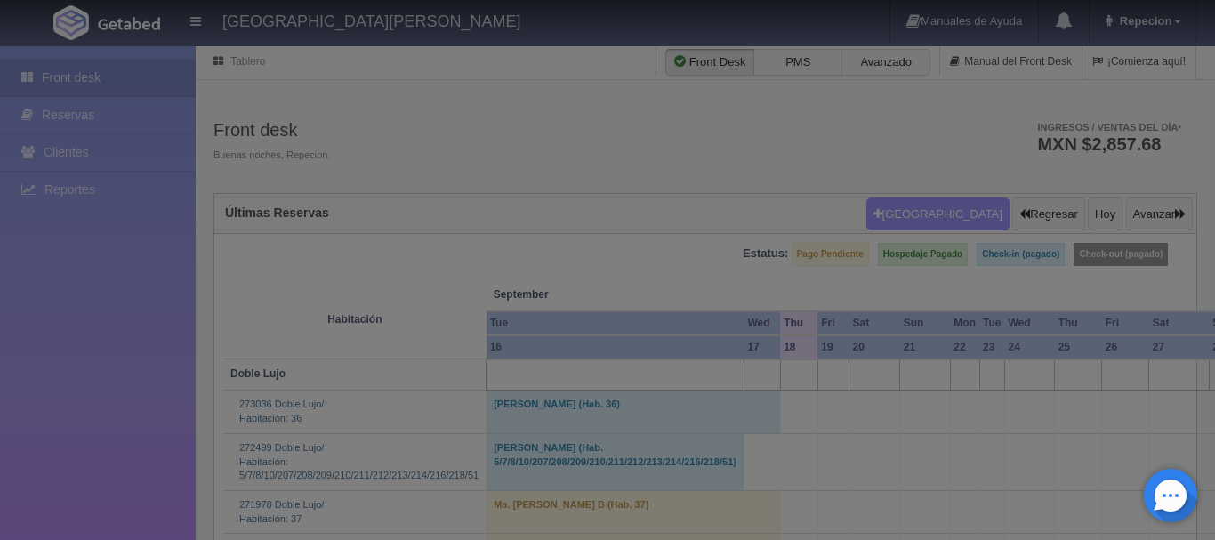
scroll to position [334, 0]
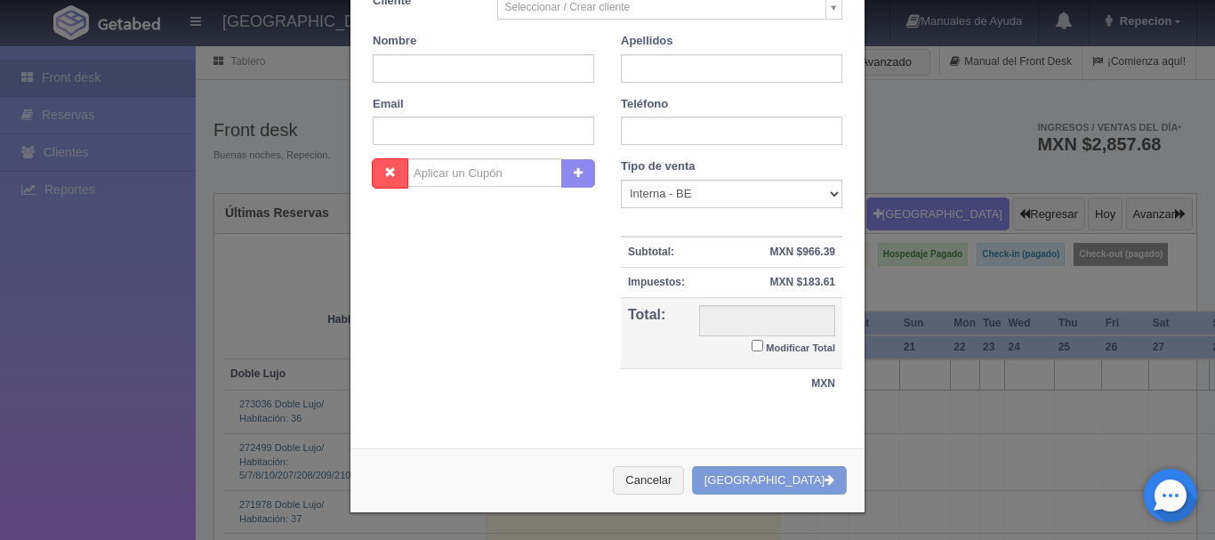
checkbox input "false"
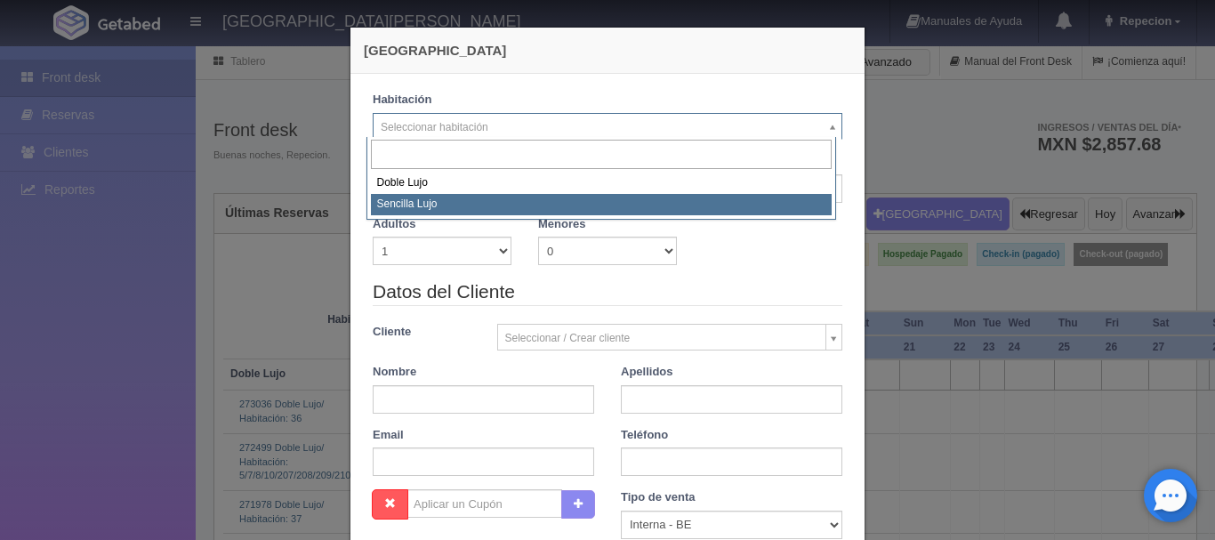
select select "576"
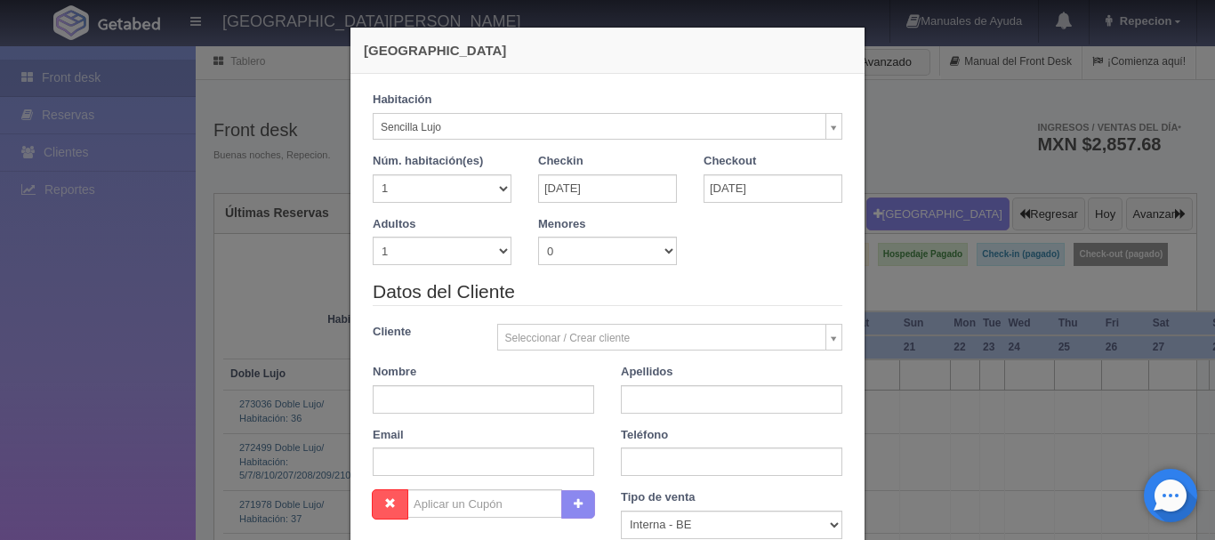
checkbox input "false"
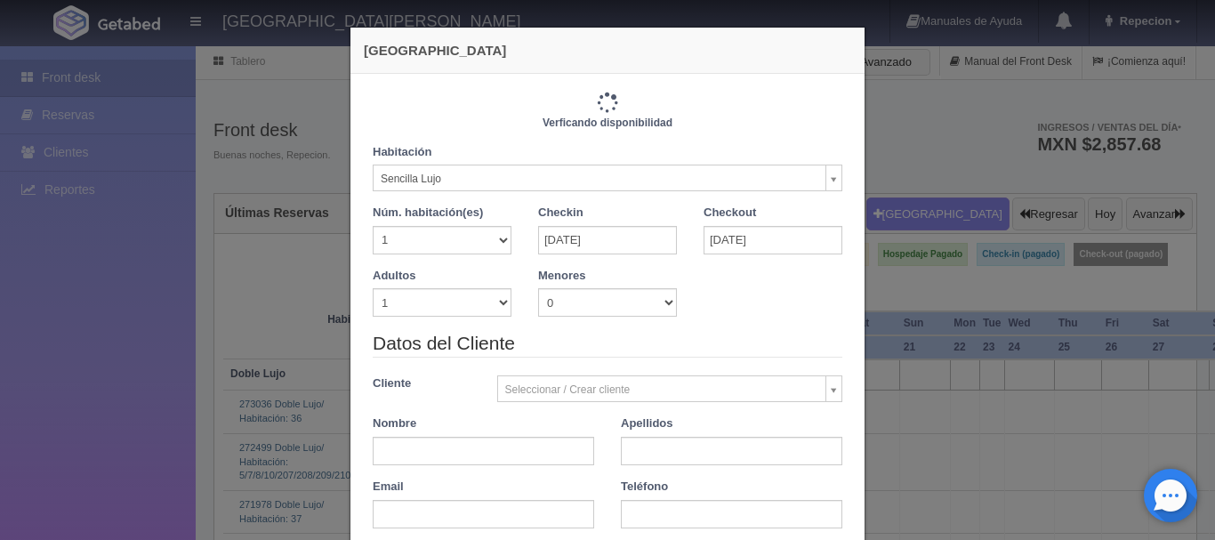
type input "1150.00"
checkbox input "false"
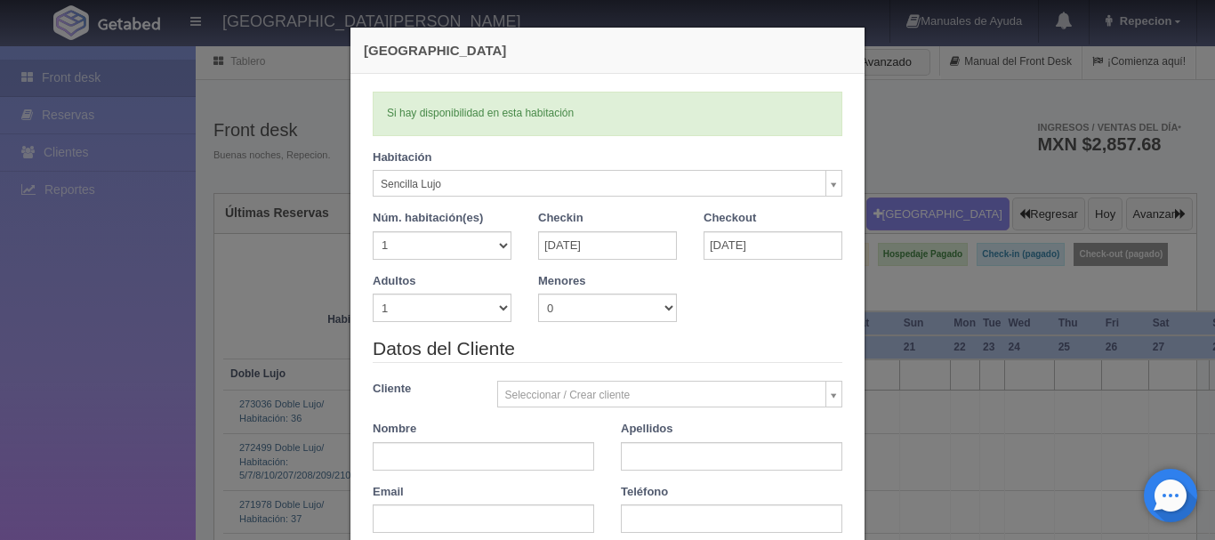
scroll to position [89, 0]
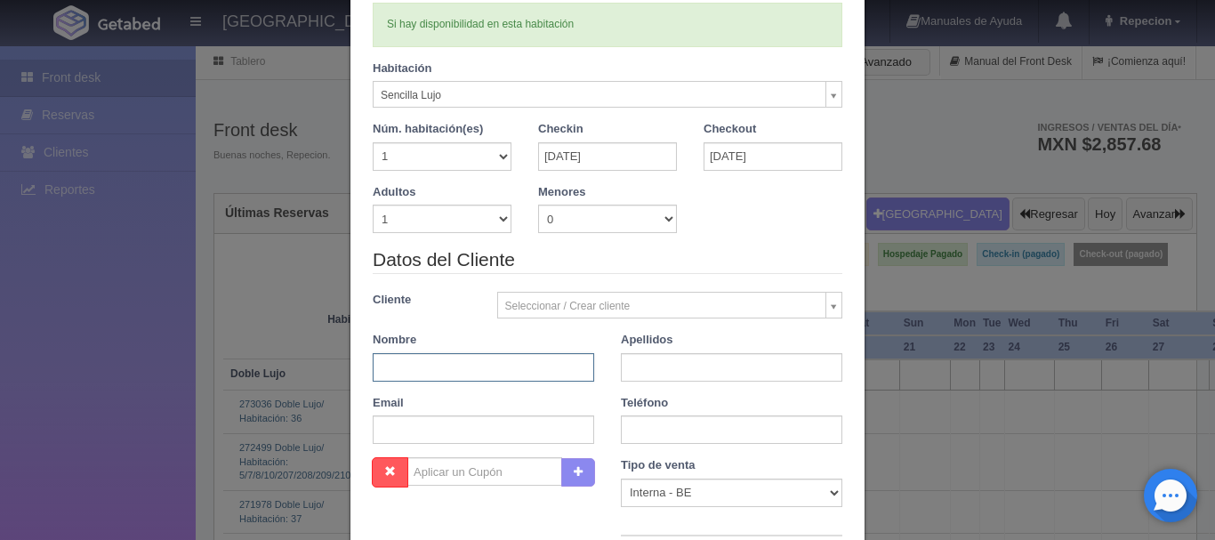
click at [470, 371] on input "text" at bounding box center [483, 367] width 221 height 28
type input "angelica"
type input "maria"
type input "a"
click at [677, 355] on input "maria" at bounding box center [731, 367] width 221 height 28
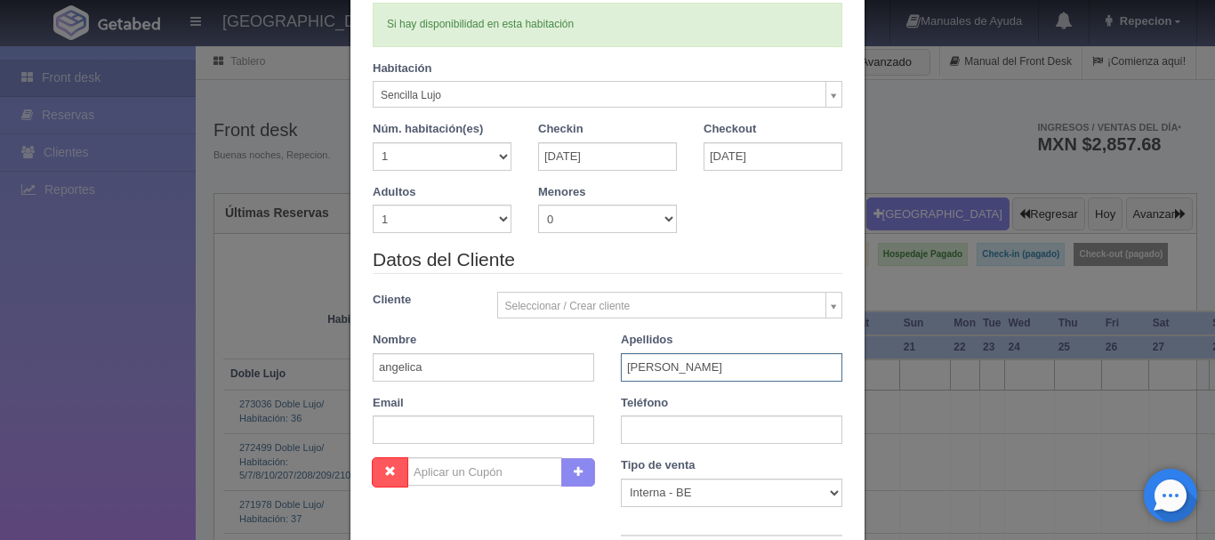
type input "[PERSON_NAME]"
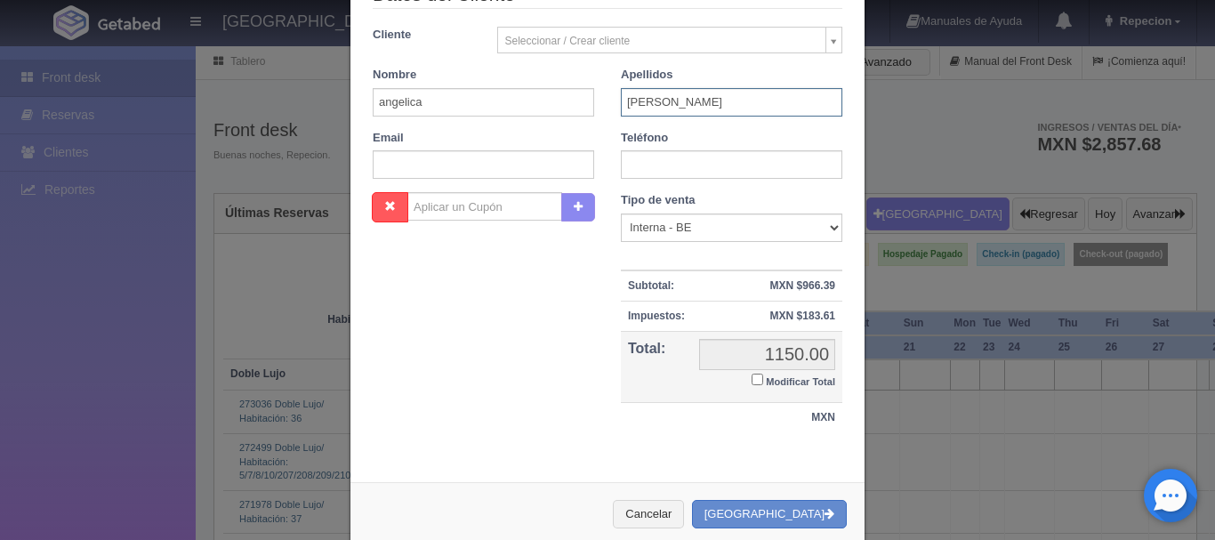
scroll to position [356, 0]
click at [752, 381] on input "Modificar Total" at bounding box center [757, 378] width 12 height 12
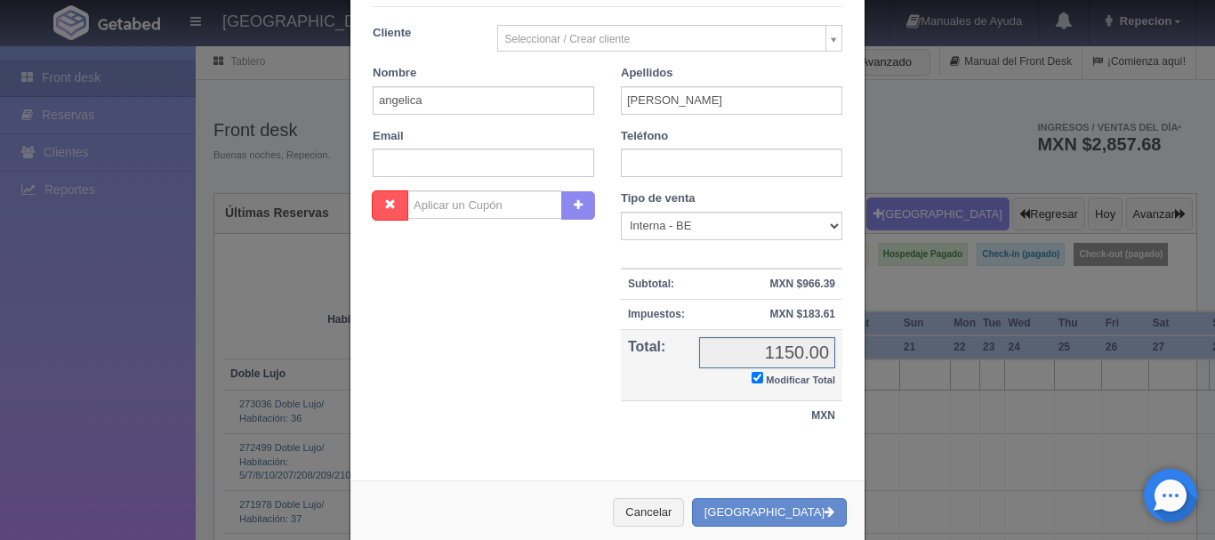
checkbox input "true"
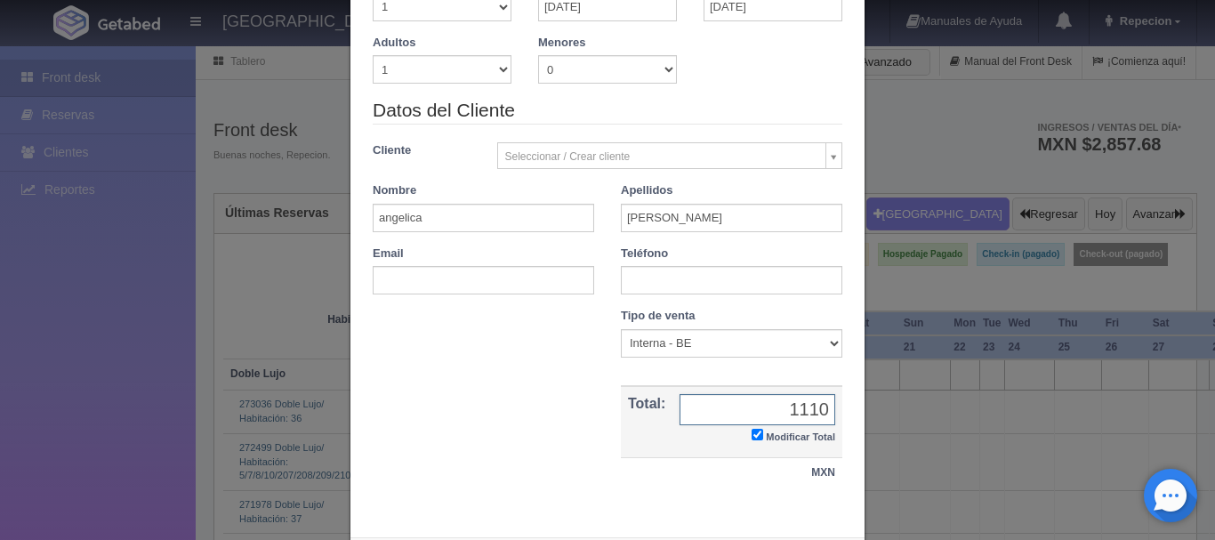
scroll to position [327, 0]
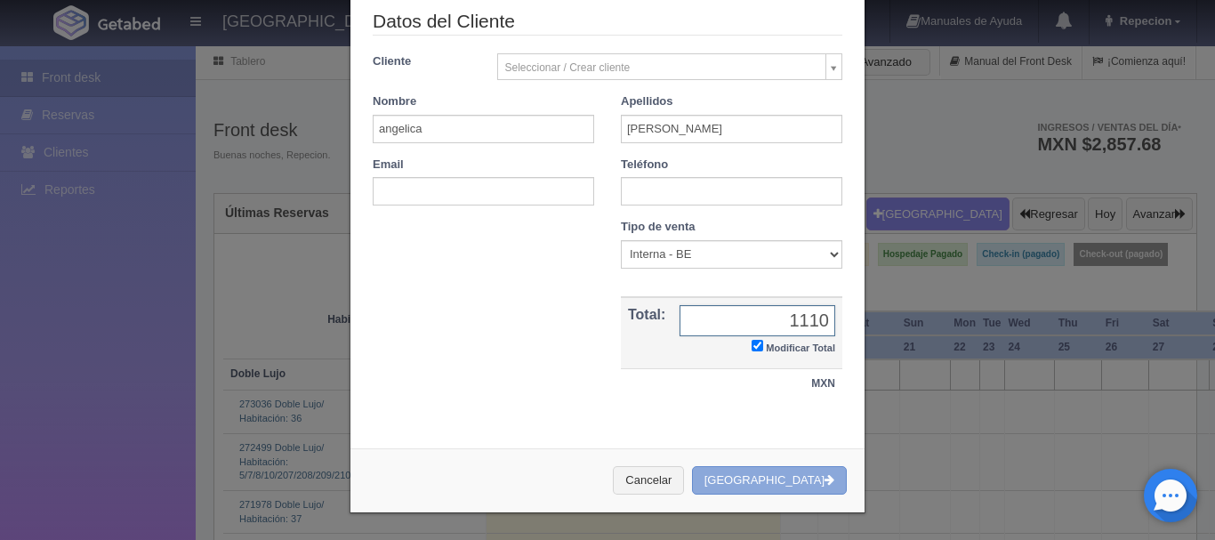
type input "1110"
click at [766, 478] on button "[GEOGRAPHIC_DATA]" at bounding box center [769, 480] width 155 height 29
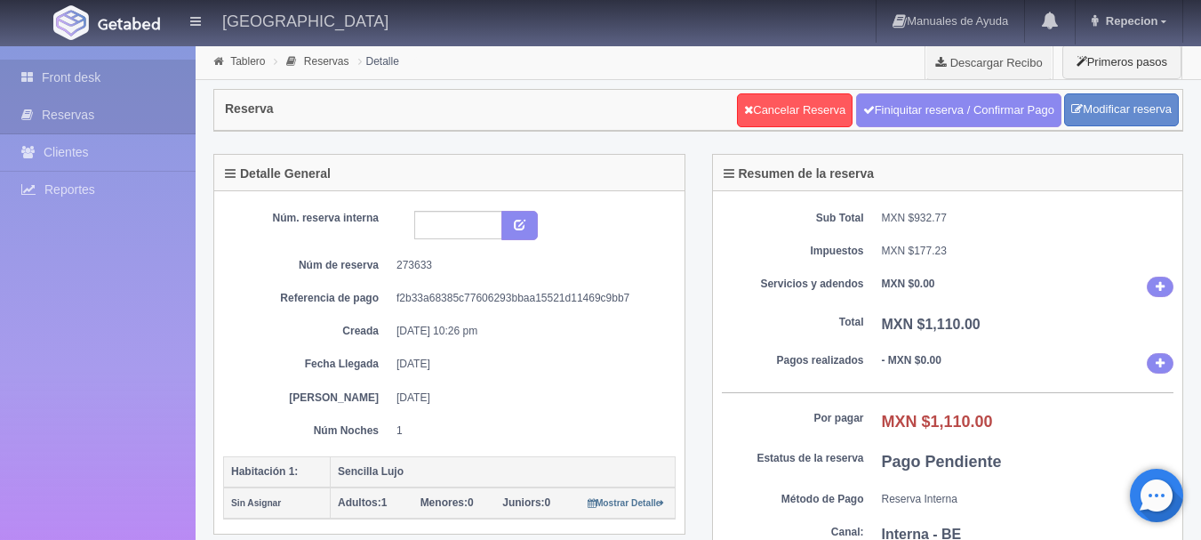
click at [74, 76] on link "Front desk" at bounding box center [98, 78] width 196 height 36
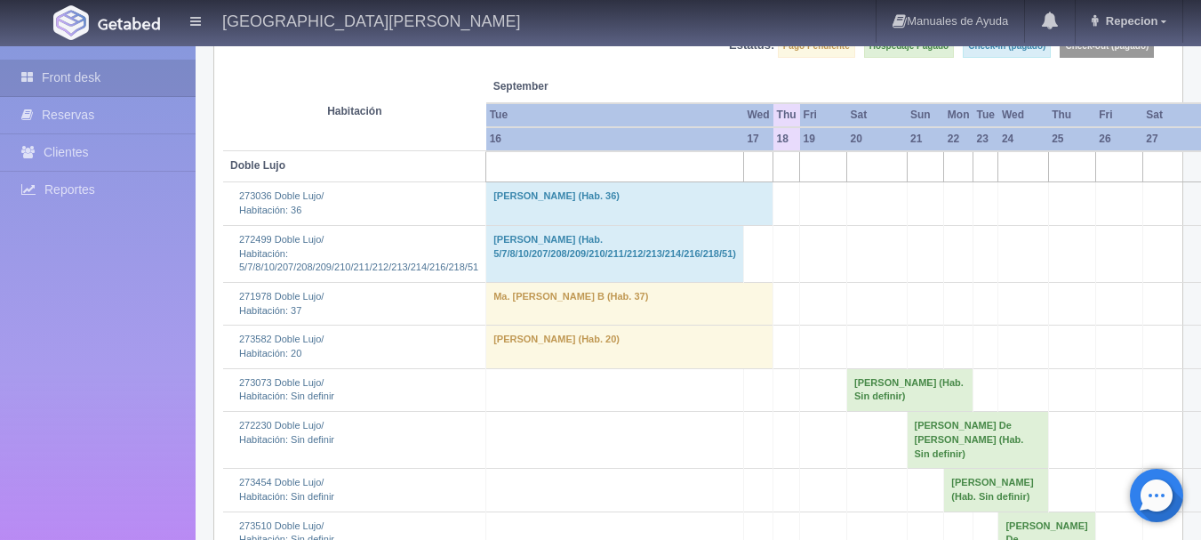
scroll to position [89, 0]
